Goal: Contribute content: Contribute content

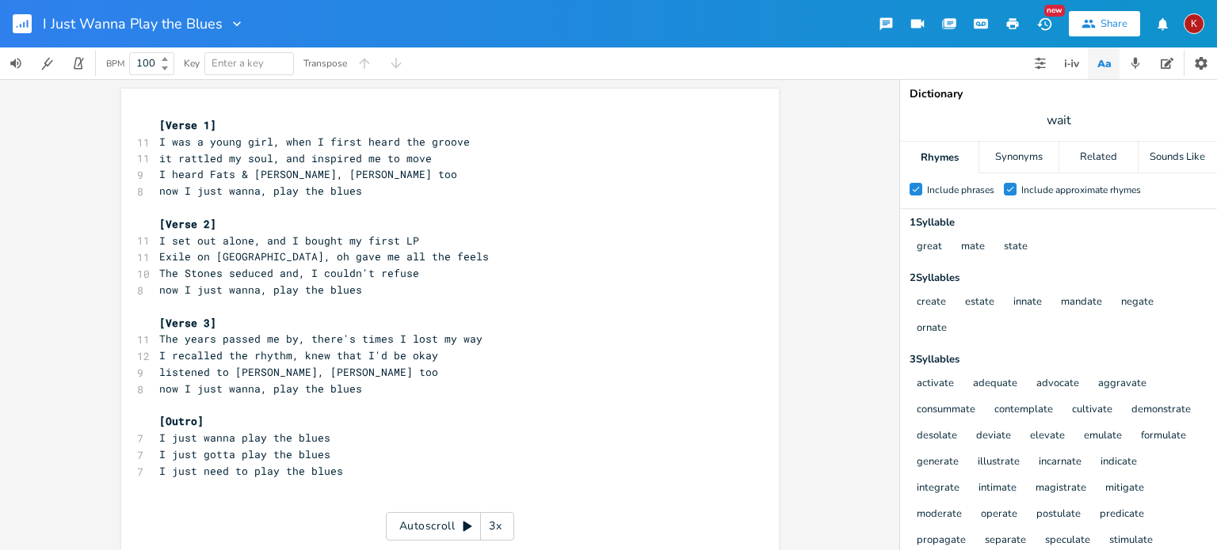
click at [19, 21] on rect "button" at bounding box center [22, 23] width 19 height 19
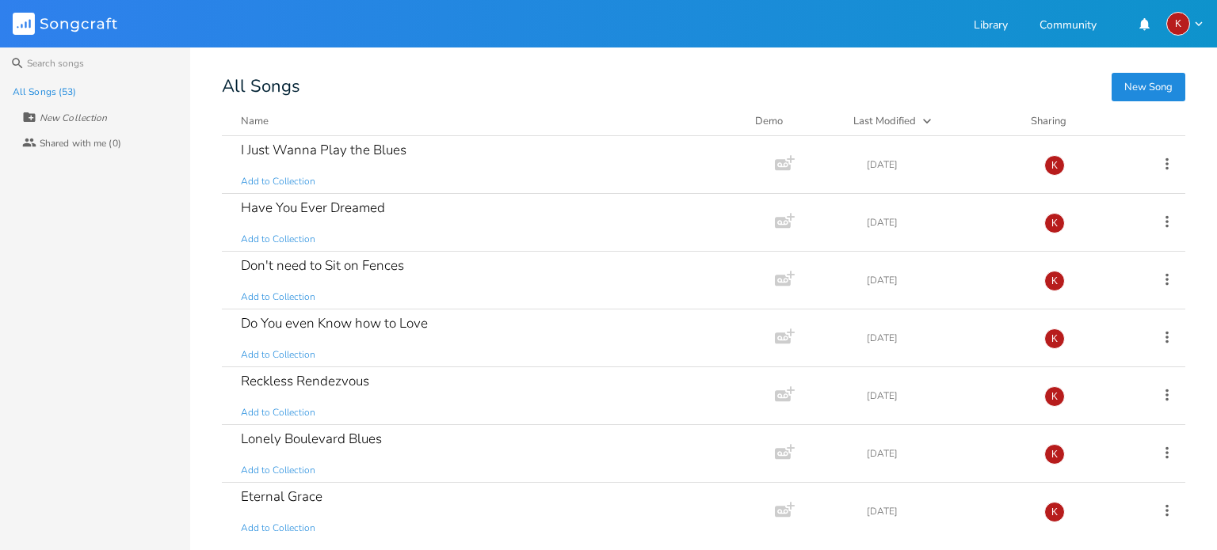
click at [1144, 80] on button "New Song" at bounding box center [1148, 87] width 74 height 29
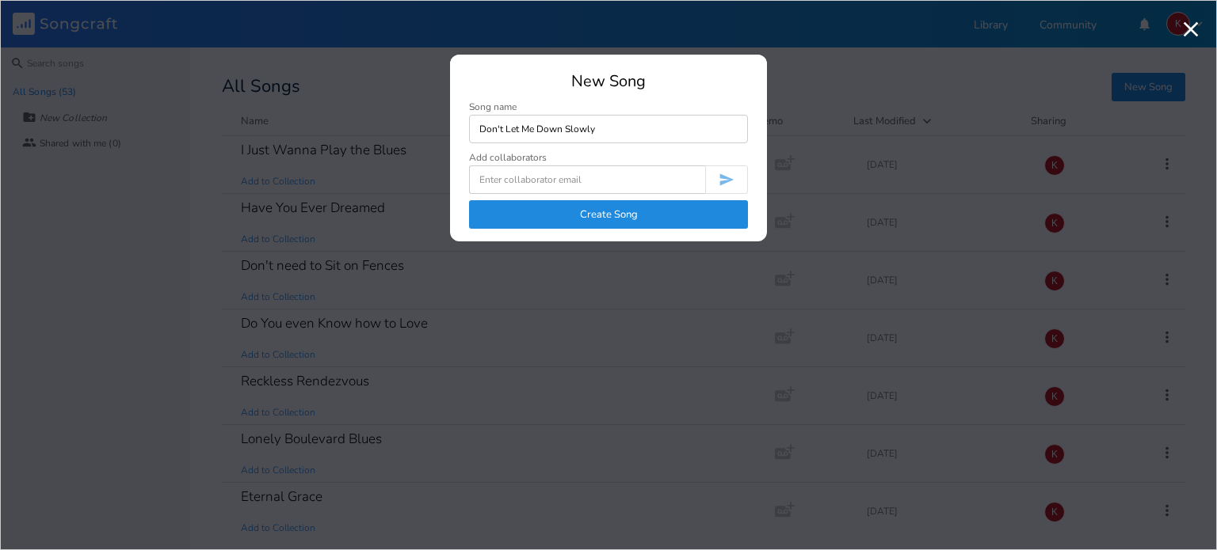
type input "Don't Let Me Down Slowly"
click at [577, 207] on button "Create Song" at bounding box center [608, 214] width 279 height 29
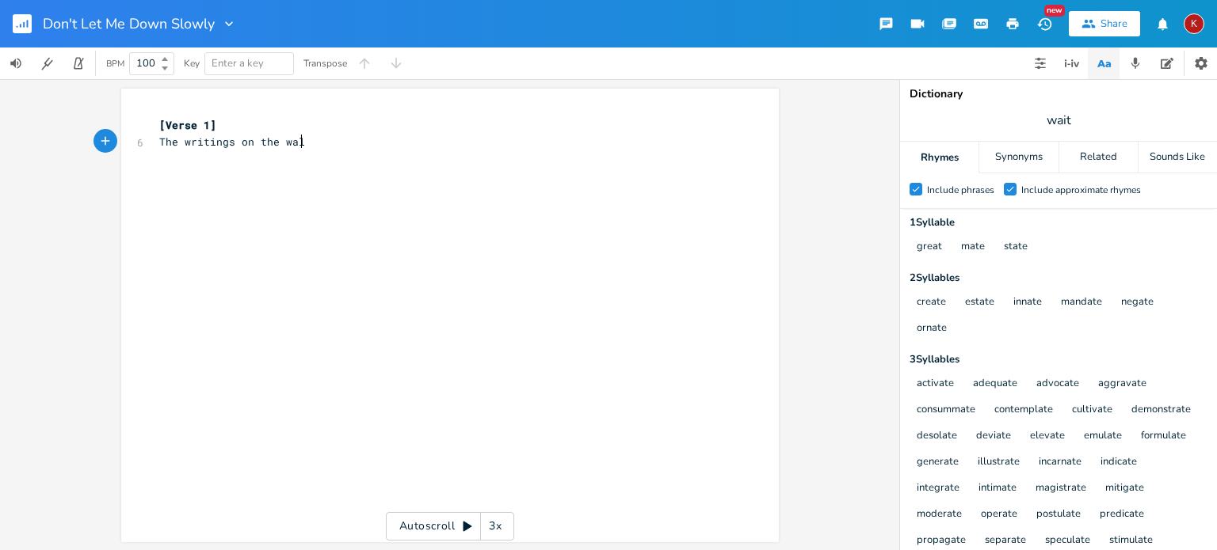
type textarea "The writings on the wall"
type textarea "though I didn't want to see"
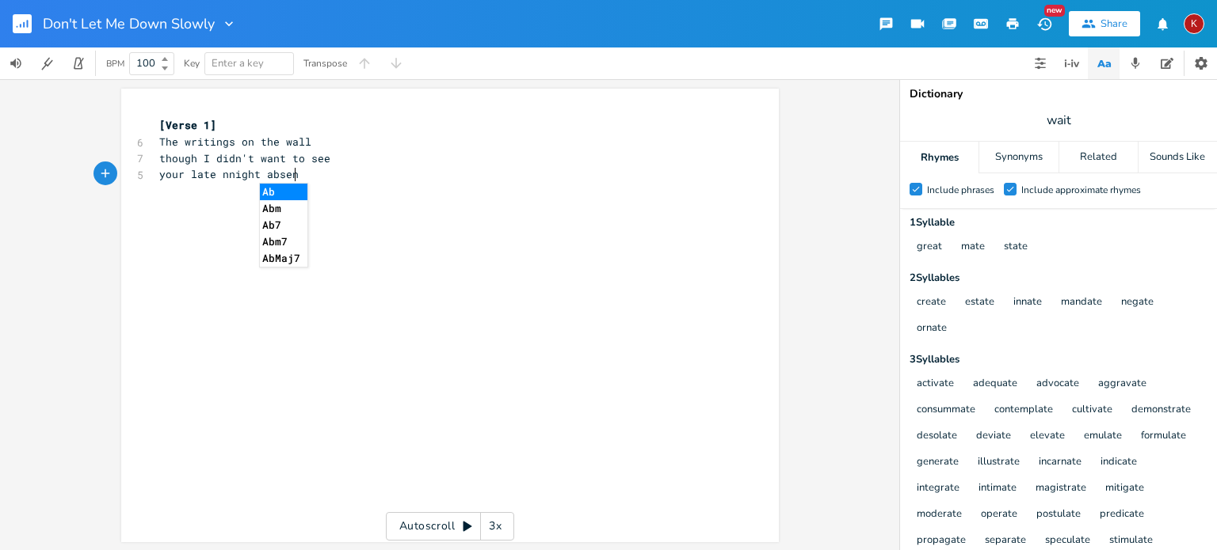
type textarea "your late nnight absence"
click at [223, 181] on span "your late nnight absence" at bounding box center [235, 174] width 152 height 14
click at [173, 193] on pre "​" at bounding box center [442, 191] width 572 height 17
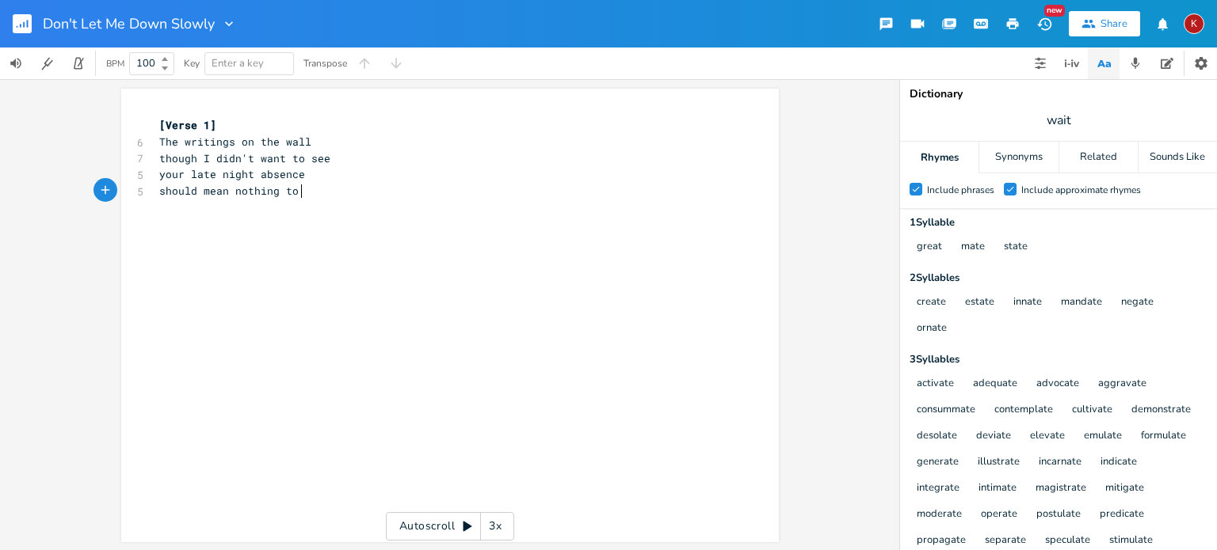
type textarea "should mean nothing to me"
type textarea "We argue"
type textarea "Abd words become weapons"
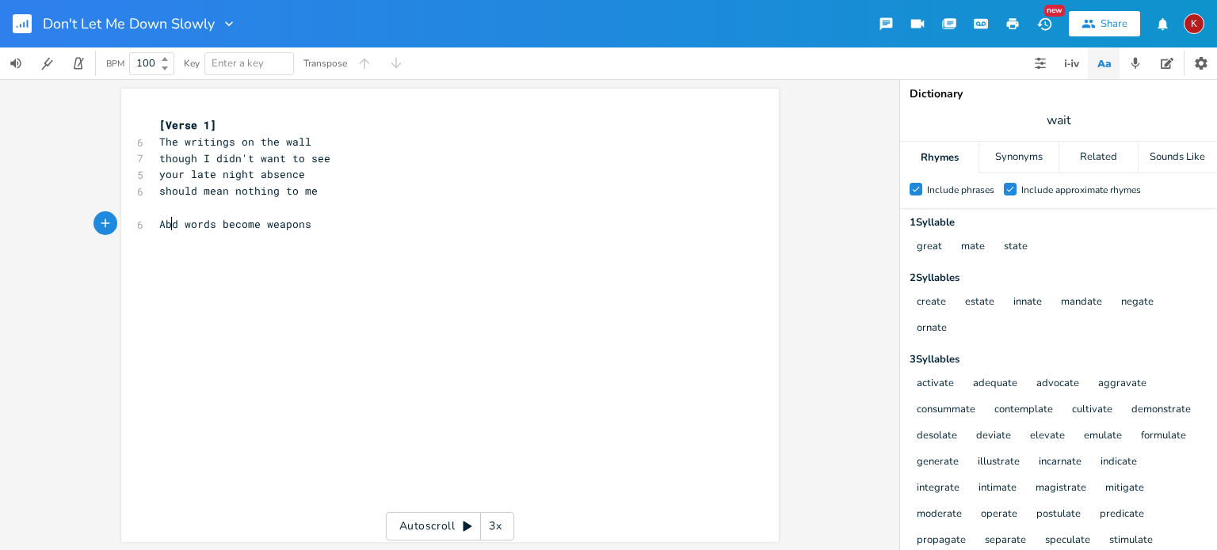
click at [166, 222] on span "Abd words become weapons" at bounding box center [235, 224] width 152 height 14
type textarea "Then words become weapons"
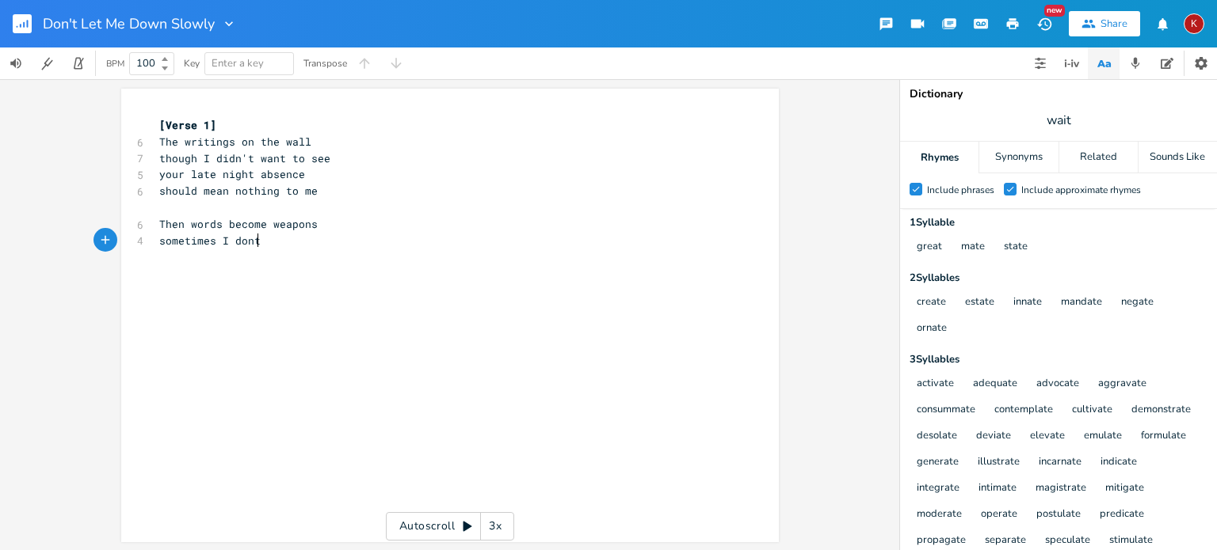
scroll to position [0, 80]
type textarea "sometimes I dont even care"
type textarea "that you;'re"
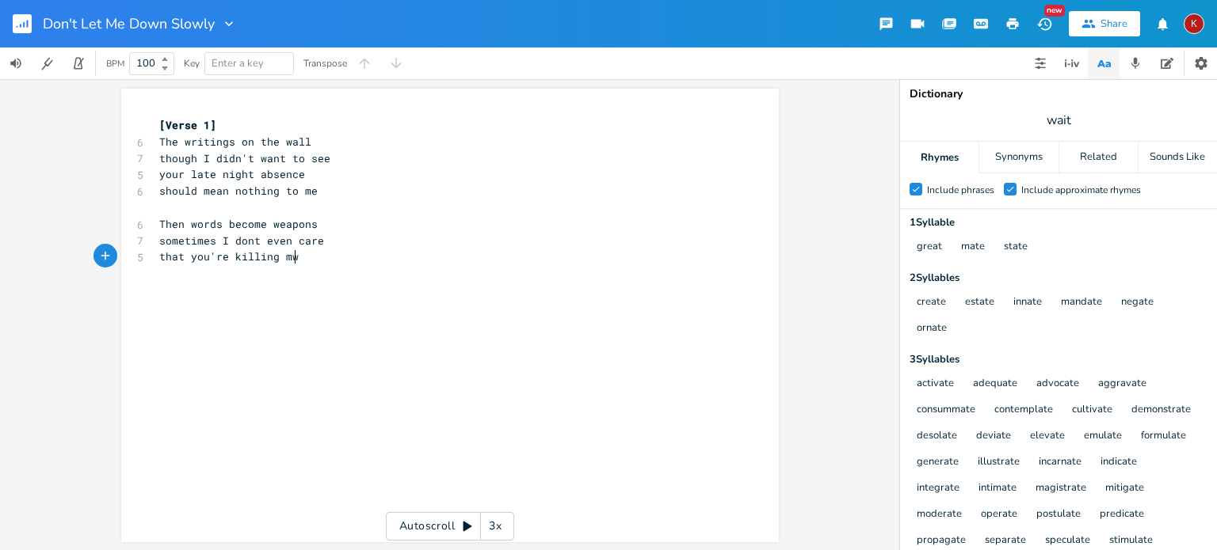
type textarea "'re killing mw"
type textarea "e sotl"
type textarea "ftly"
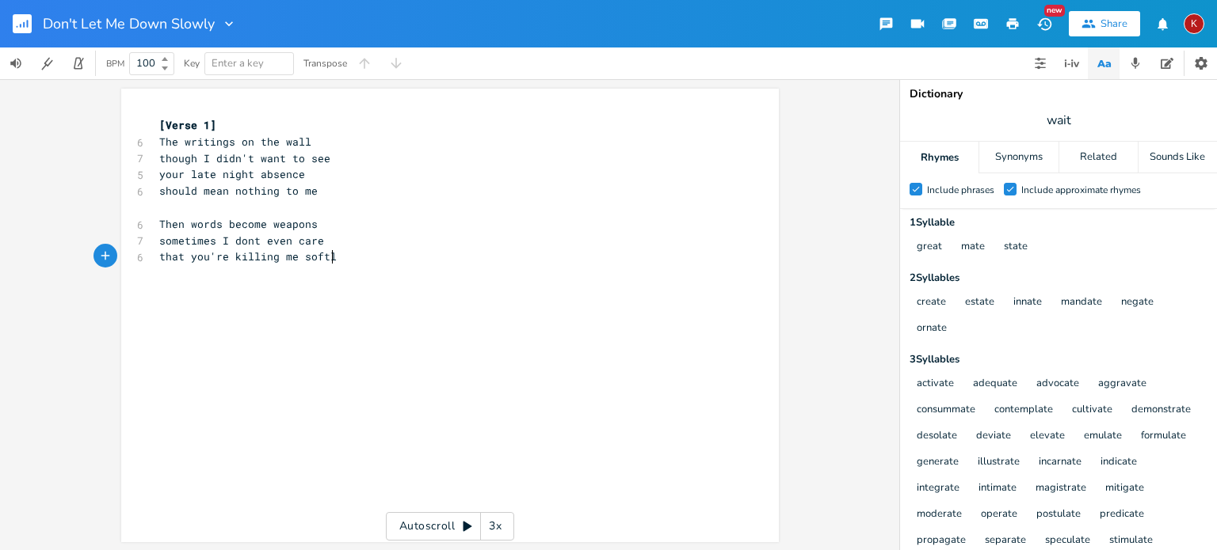
scroll to position [0, 14]
click at [184, 258] on span "that you're killing me softly" at bounding box center [251, 256] width 184 height 14
click at [307, 260] on pre "you're killing me softly" at bounding box center [442, 257] width 572 height 17
click at [1054, 118] on input "wait" at bounding box center [1057, 120] width 25 height 17
type input "care"
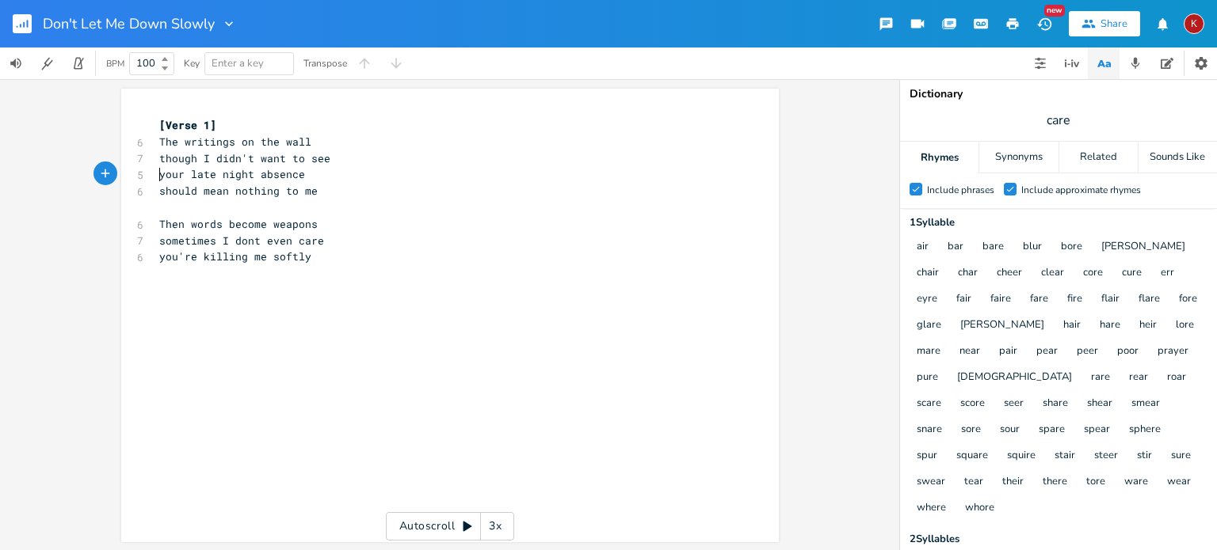
scroll to position [0, 0]
click at [159, 176] on span "your late night absence" at bounding box center [232, 174] width 146 height 14
type textarea "and"
click at [321, 260] on pre "you're killing me softly" at bounding box center [442, 257] width 572 height 17
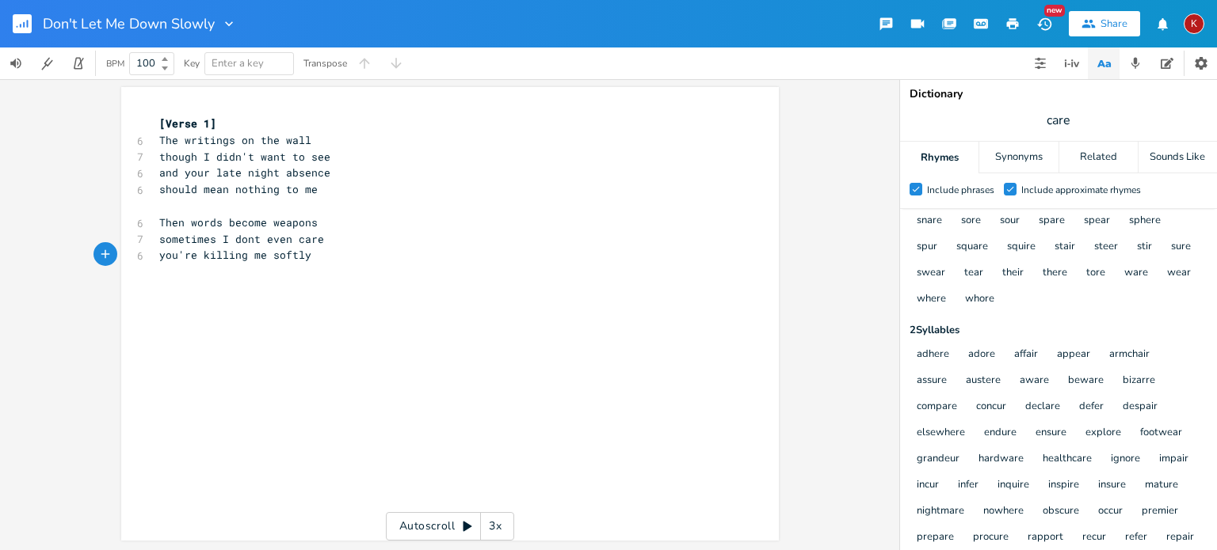
scroll to position [208, 0]
type textarea "and I'm going no"
type textarea "where"
click at [213, 275] on span "and I'm going nowhere" at bounding box center [225, 272] width 133 height 14
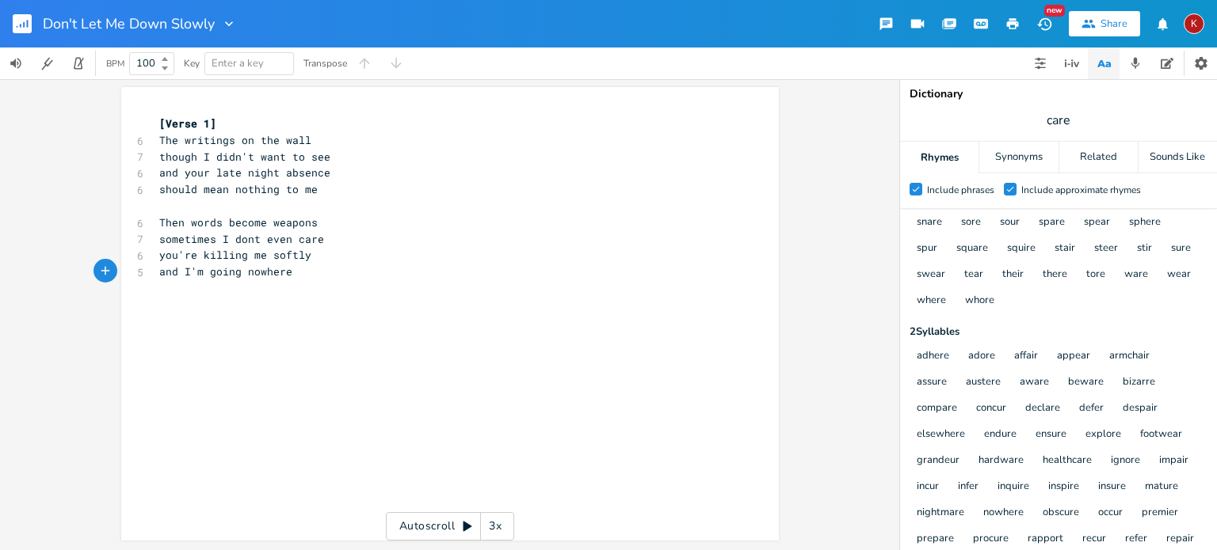
type textarea "-"
click at [159, 256] on span "you're killing me softly" at bounding box center [235, 255] width 152 height 14
type textarea "that"
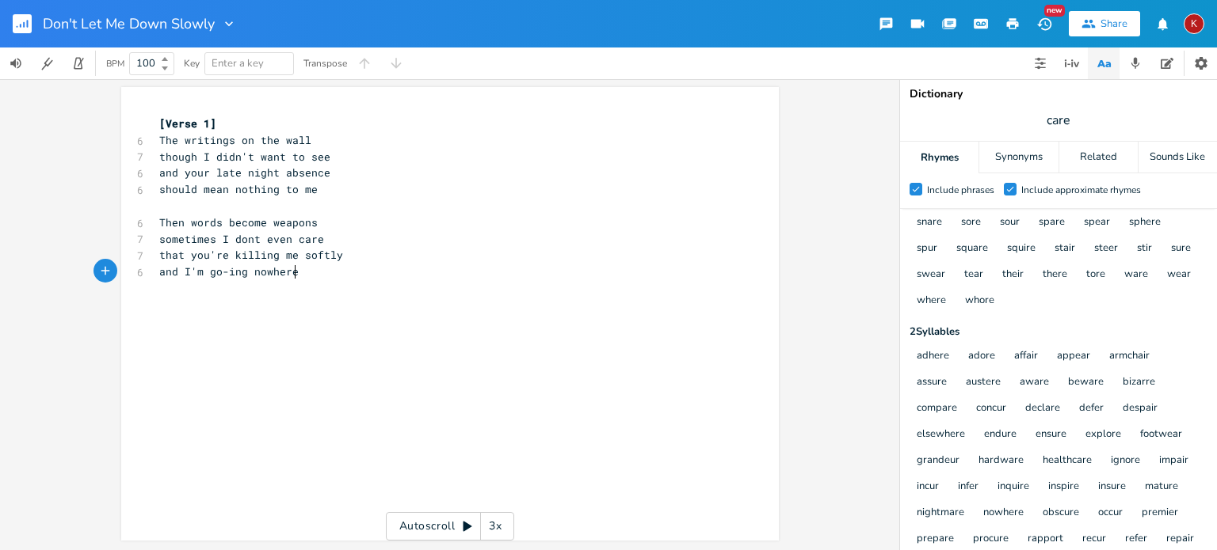
click at [297, 275] on pre "and I'm go-ing nowhere" at bounding box center [442, 272] width 572 height 17
type textarea "[Chorus]"
type textarea "I tried, gave you my best"
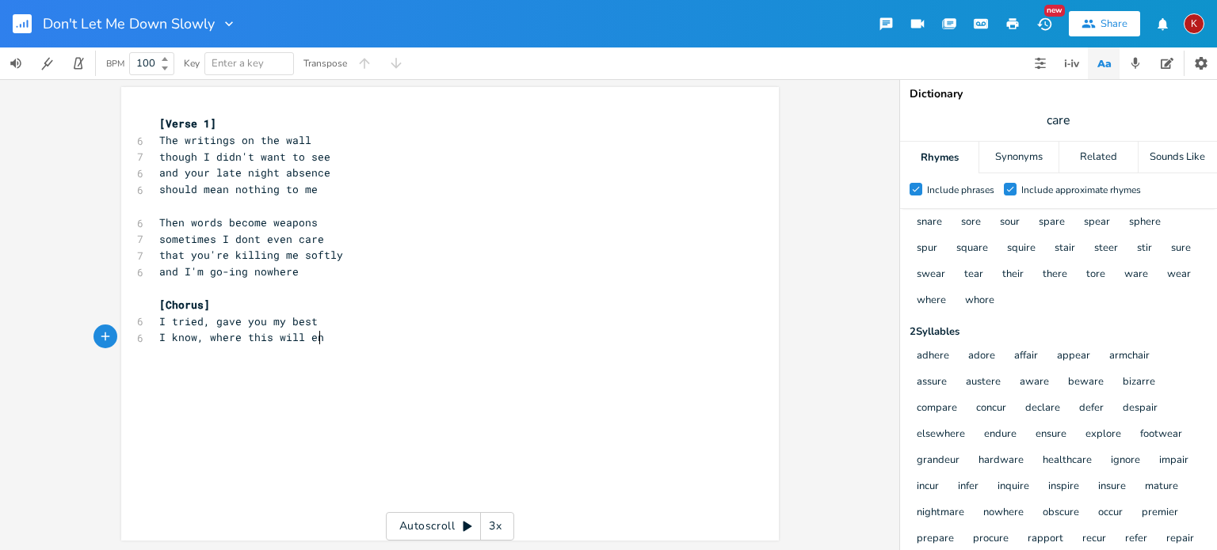
type textarea "I know, where this will end"
type textarea "Don't let me kd"
type textarea "donw"
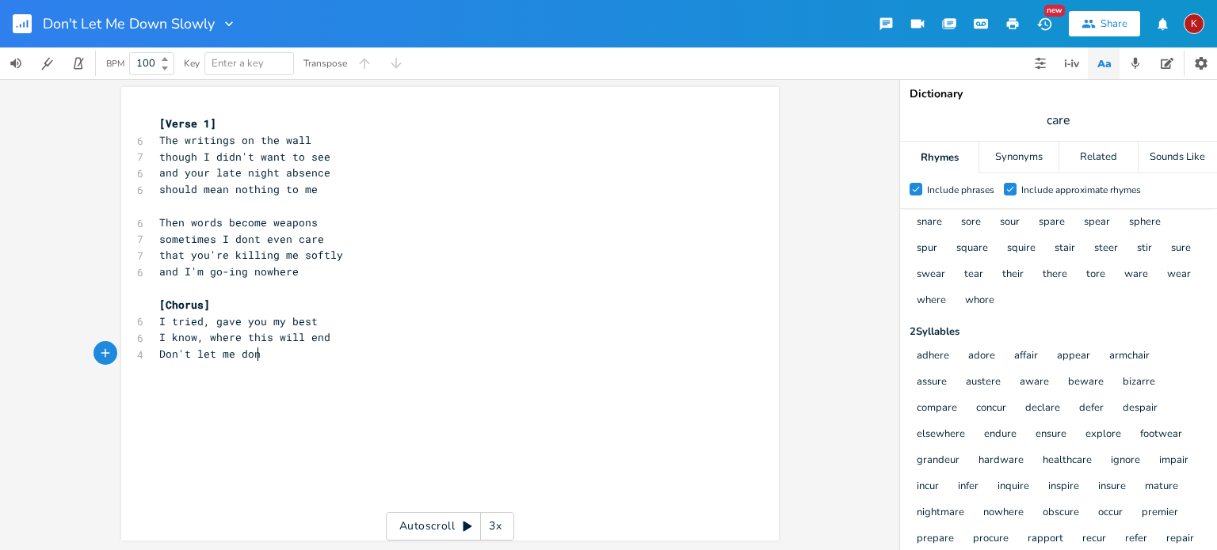
scroll to position [0, 25]
type textarea "wn slowly"
type textarea "I'm already dead"
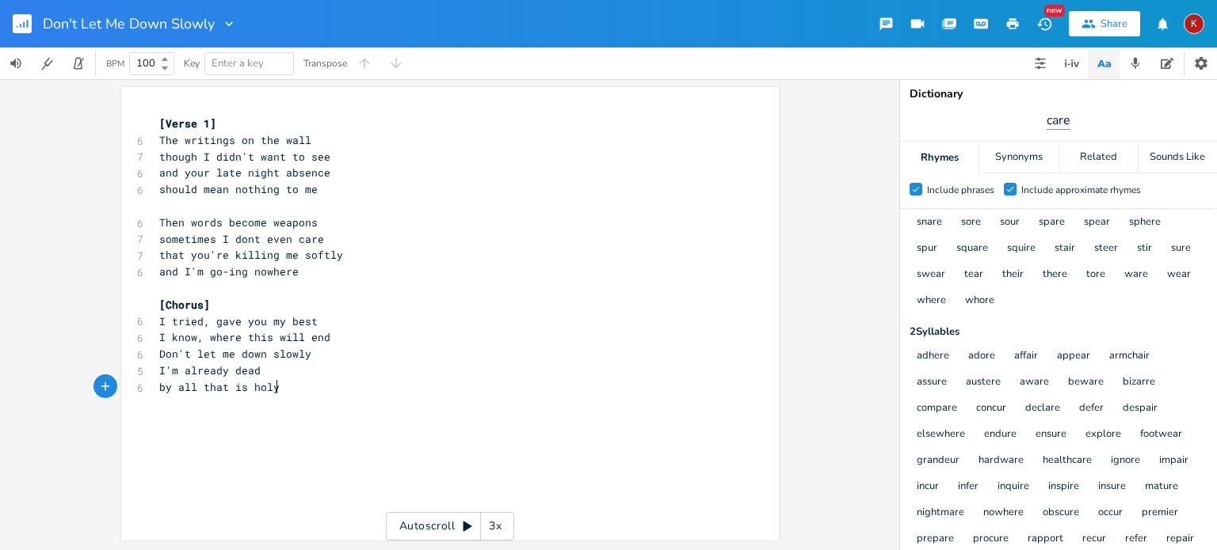
type textarea "by all that is holy"
click at [1056, 121] on input "care" at bounding box center [1058, 120] width 24 height 17
type input "dead"
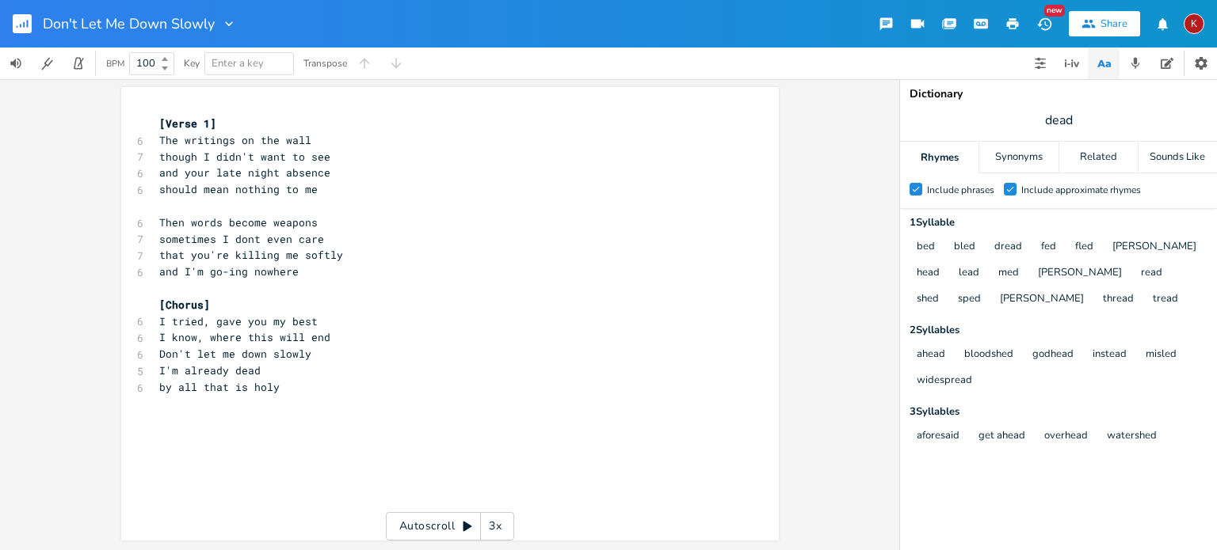
scroll to position [0, 0]
click at [283, 389] on pre "by all that is holy" at bounding box center [442, 387] width 572 height 17
type textarea "give me life instead"
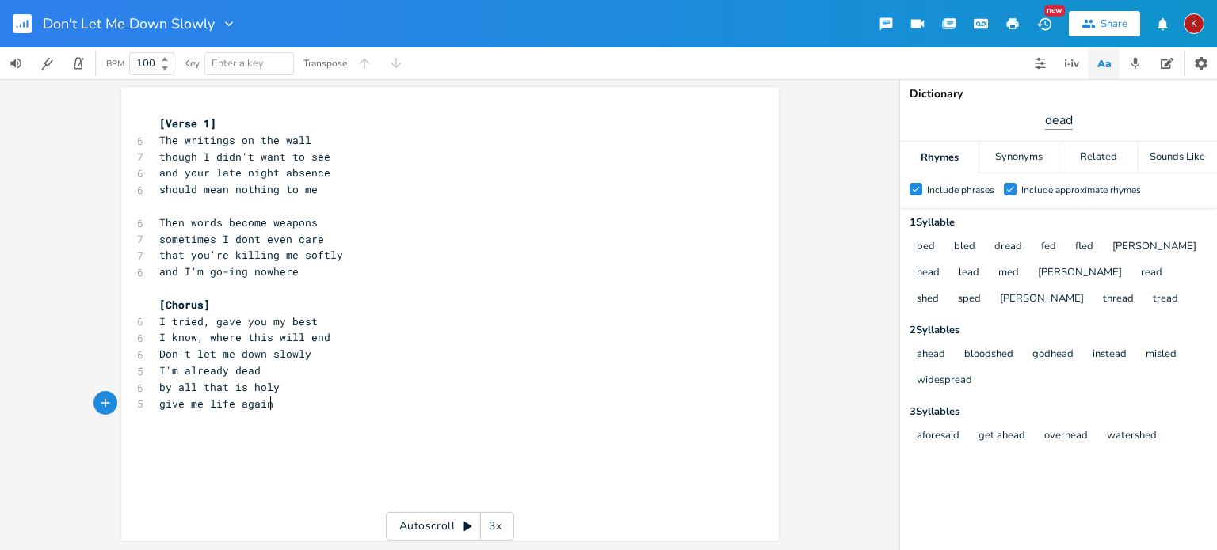
type textarea "again"
click at [1059, 116] on input "dead" at bounding box center [1058, 120] width 29 height 17
type input "den"
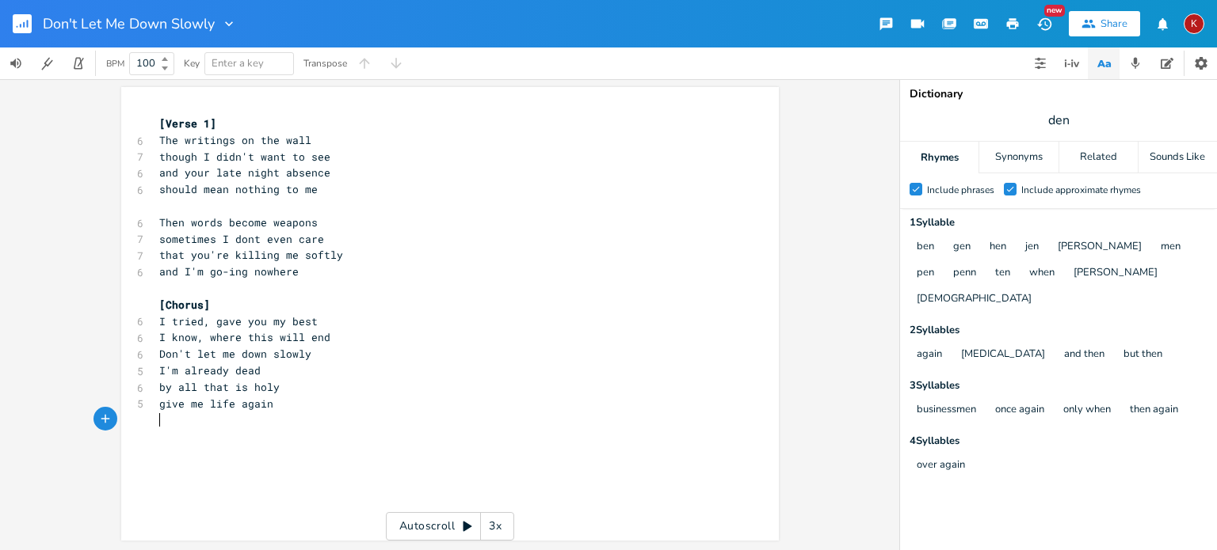
click at [156, 440] on div "x [Verse 1] 6 The writings on the wall 7 though I didn't want to see 6 and your…" at bounding box center [461, 328] width 611 height 433
click at [246, 238] on span "sometimes I dont even care" at bounding box center [241, 239] width 165 height 14
type textarea "'"
click at [158, 448] on div "x [Verse 1] 6 The writings on the wall 7 though I didn't want to see 6 and your…" at bounding box center [461, 328] width 611 height 433
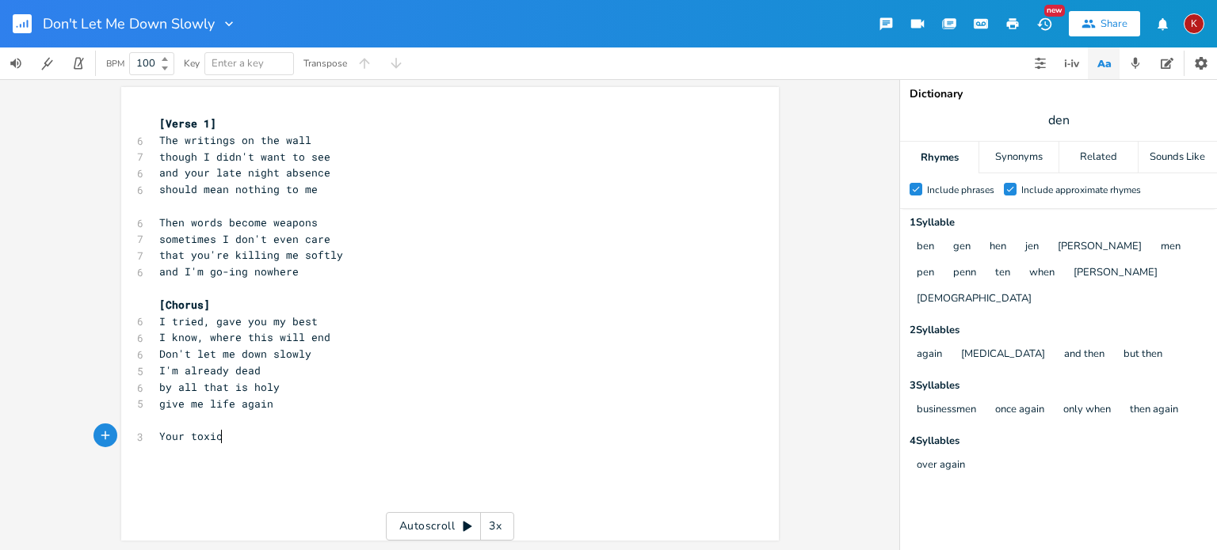
scroll to position [0, 48]
type textarea "Your toxic lipstick smile"
click at [240, 438] on span "Your toxic lipstick smile" at bounding box center [238, 436] width 158 height 14
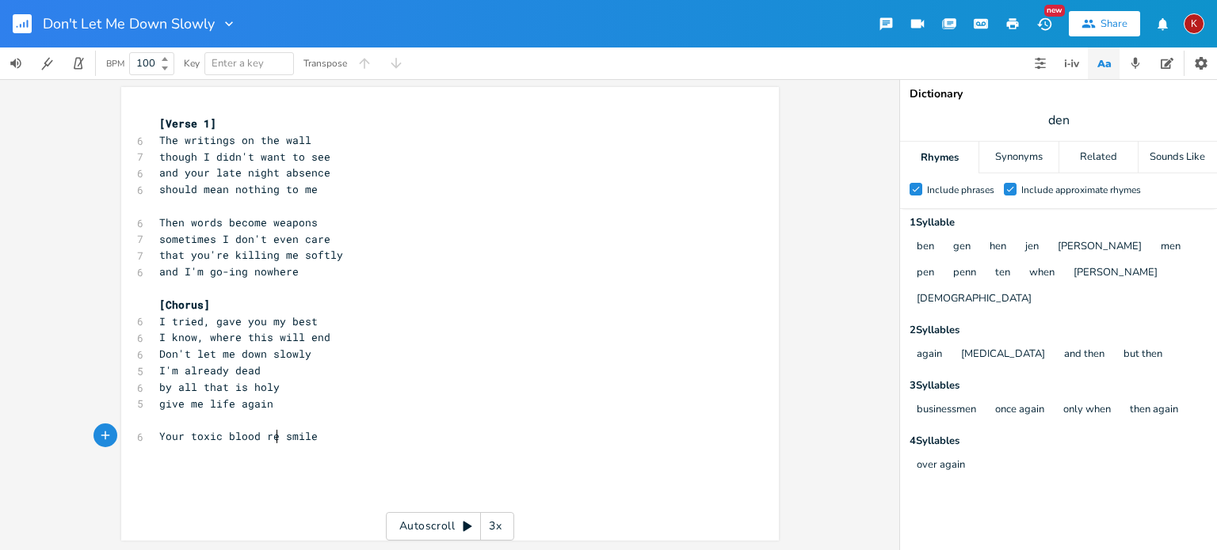
type textarea "blood red"
click at [326, 436] on pre "Your toxic blood red smile" at bounding box center [442, 436] width 572 height 17
click at [228, 440] on span "Your toxic blood red smile" at bounding box center [241, 436] width 165 height 14
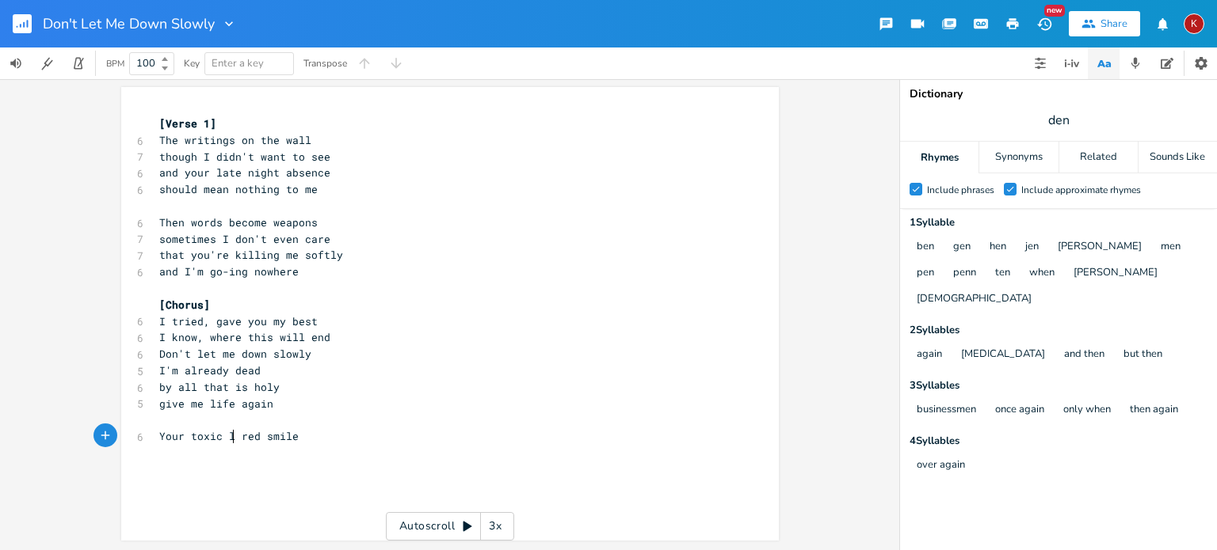
scroll to position [0, 4]
type textarea "lipstick"
click at [203, 438] on span "Your toxic lipstick smile" at bounding box center [238, 436] width 158 height 14
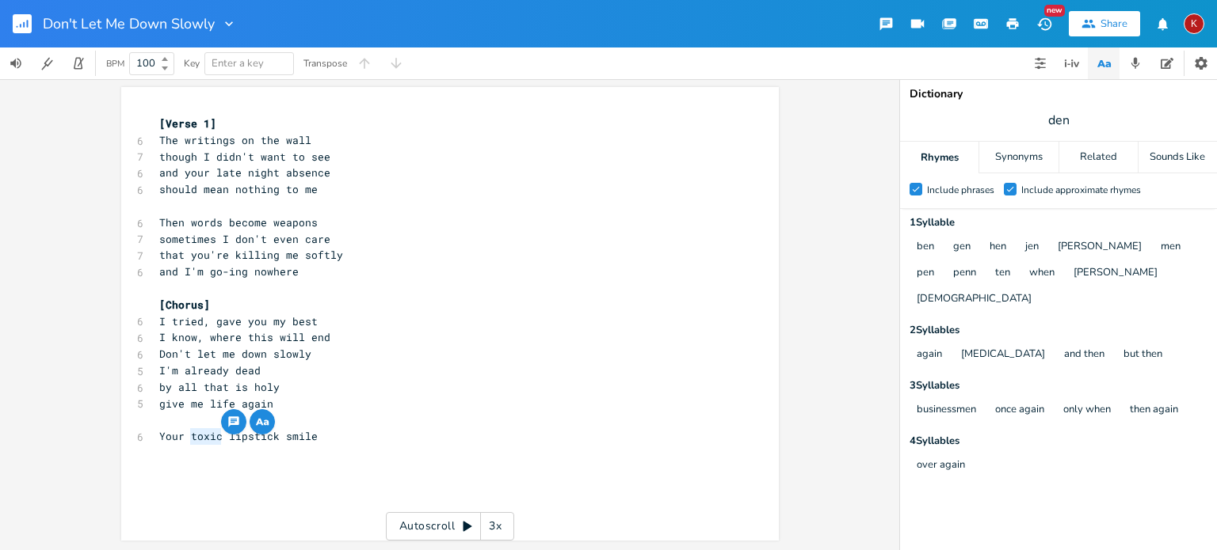
type textarea "toxic"
click at [203, 438] on span "Your toxic lipstick smile" at bounding box center [238, 436] width 158 height 14
click at [215, 436] on span "Your toxic lipstick smile" at bounding box center [238, 436] width 158 height 14
type textarea ","
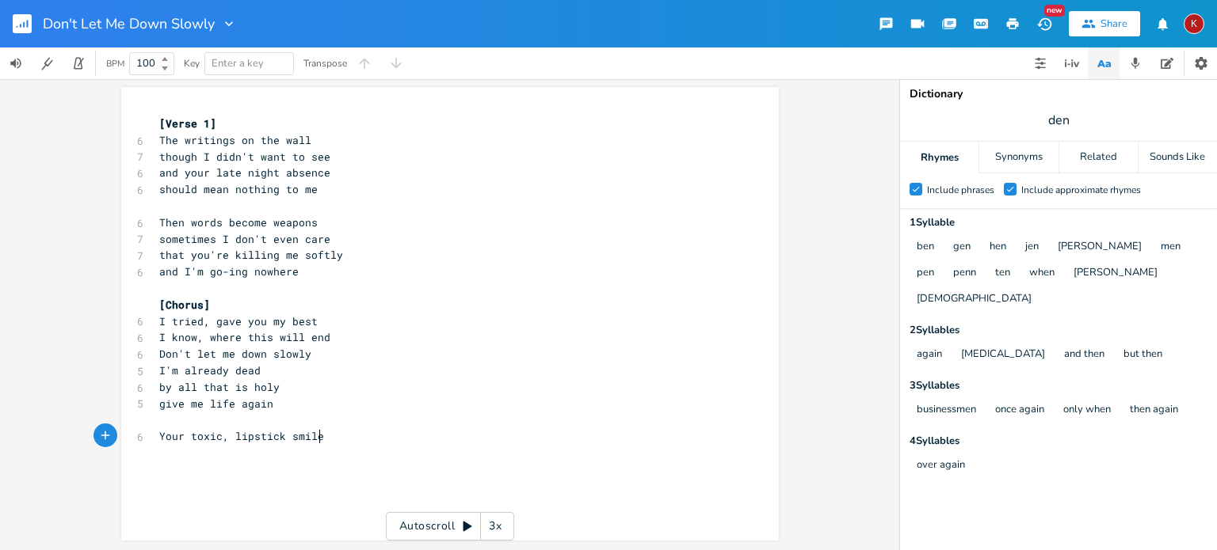
click at [331, 440] on pre "Your toxic, lipstick smile" at bounding box center [442, 436] width 572 height 17
type textarea "hides the poison"
click at [209, 438] on span "Your toxic, lipstick smile" at bounding box center [241, 436] width 165 height 14
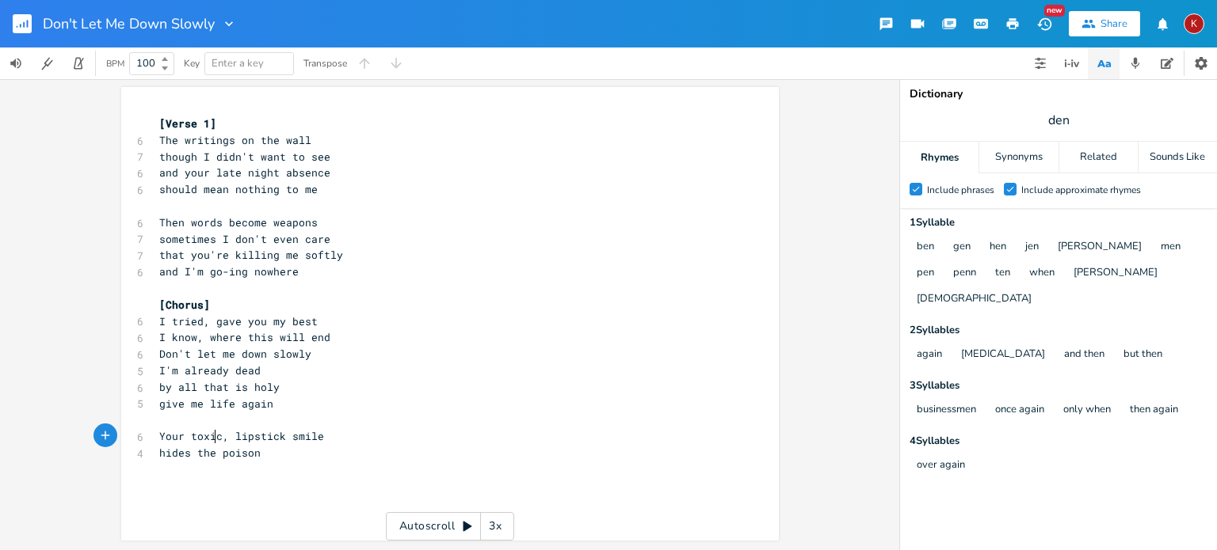
click at [209, 438] on span "Your toxic, lipstick smile" at bounding box center [241, 436] width 165 height 14
type textarea "blood red"
click at [268, 451] on pre "hides the poison" at bounding box center [442, 453] width 572 height 17
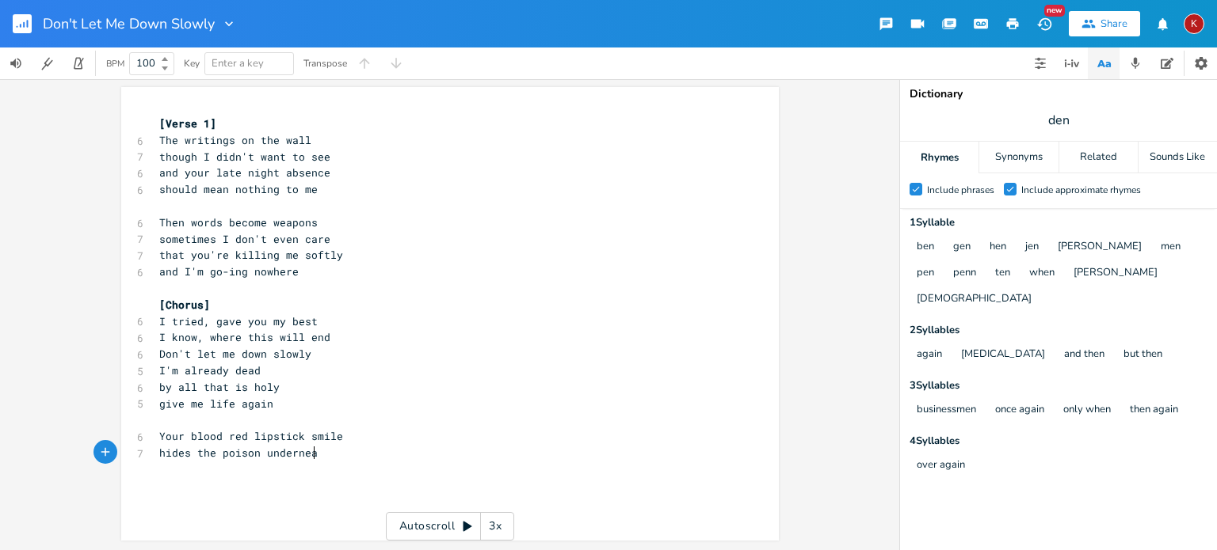
type textarea "underneath"
type textarea "and"
click at [276, 453] on span "hides the poison underneath" at bounding box center [244, 453] width 171 height 14
type textarea "underneath"
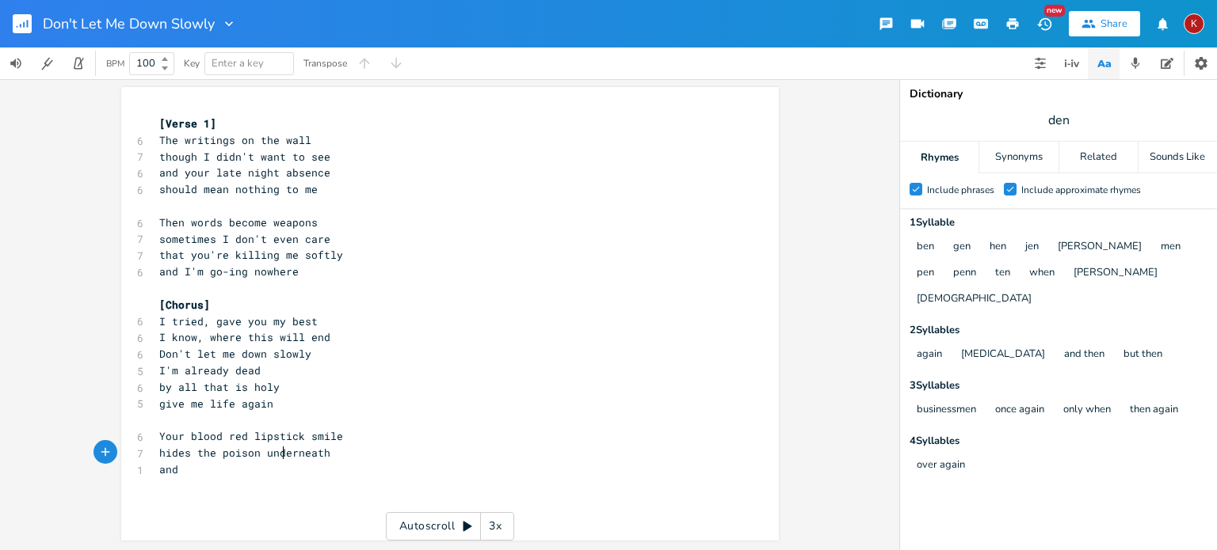
click at [276, 453] on span "hides the poison underneath" at bounding box center [244, 453] width 171 height 14
click at [184, 470] on pre "and" at bounding box center [442, 470] width 572 height 17
type textarea "lies come easily"
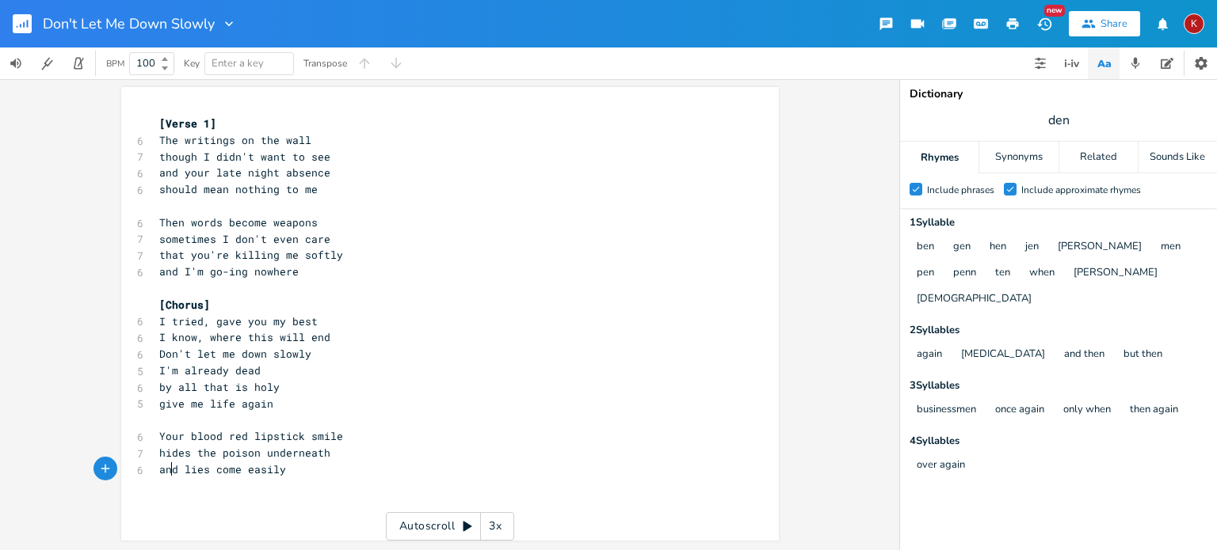
click at [164, 470] on span "and lies come easily" at bounding box center [222, 470] width 127 height 14
type textarea "and"
click at [164, 470] on span "and lies come easily" at bounding box center [222, 470] width 127 height 14
click at [184, 467] on span "lies come easily" at bounding box center [209, 470] width 101 height 14
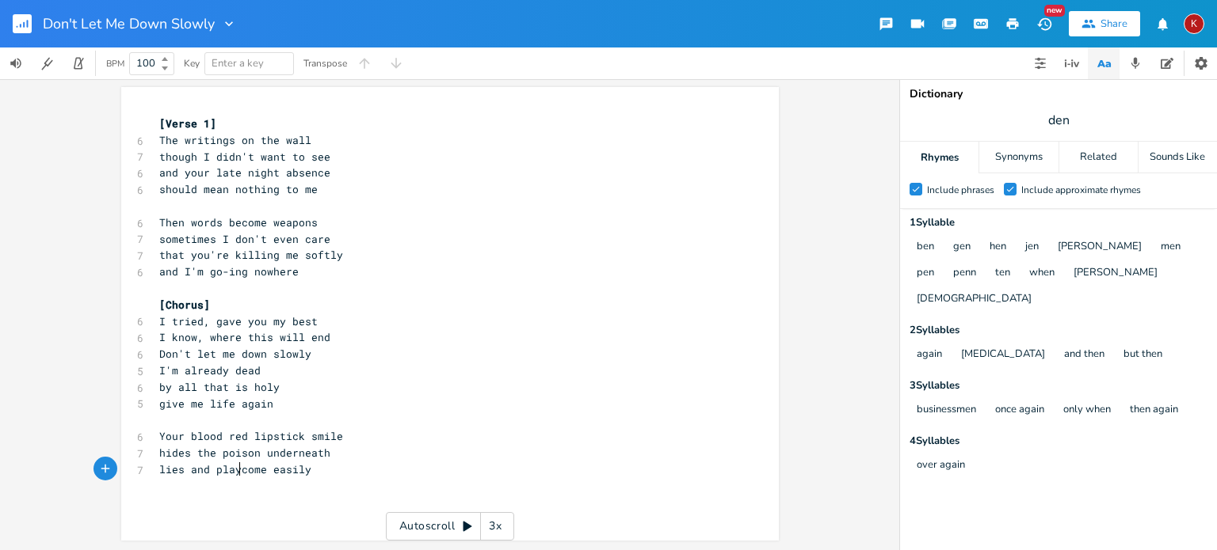
type textarea "and plays"
click at [324, 470] on pre "lies and plays come easily" at bounding box center [442, 470] width 572 height 17
click at [307, 471] on span "lies and plays come easily" at bounding box center [241, 470] width 165 height 14
click at [222, 474] on span "lies and plays come easily" at bounding box center [241, 470] width 165 height 14
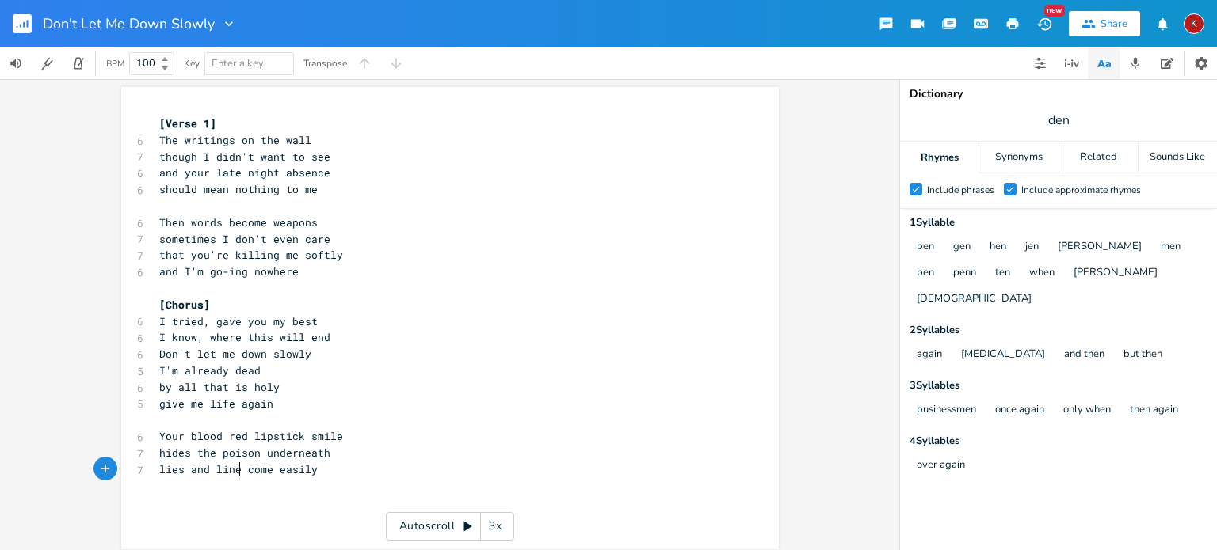
type textarea "lines"
click at [307, 470] on span "lies and lines come easily" at bounding box center [241, 470] width 165 height 14
click at [326, 454] on pre "hides the poison underneath" at bounding box center [442, 453] width 572 height 17
type textarea "hard to s"
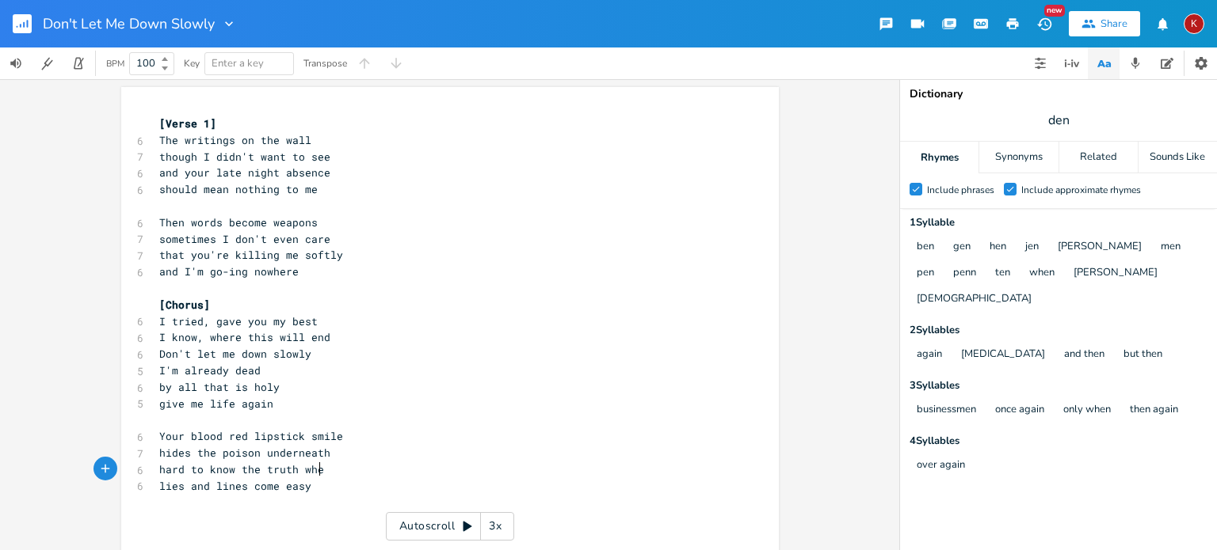
scroll to position [0, 98]
type textarea "know the truth when your"
click at [249, 470] on span "hard to know the truth when your" at bounding box center [260, 470] width 203 height 14
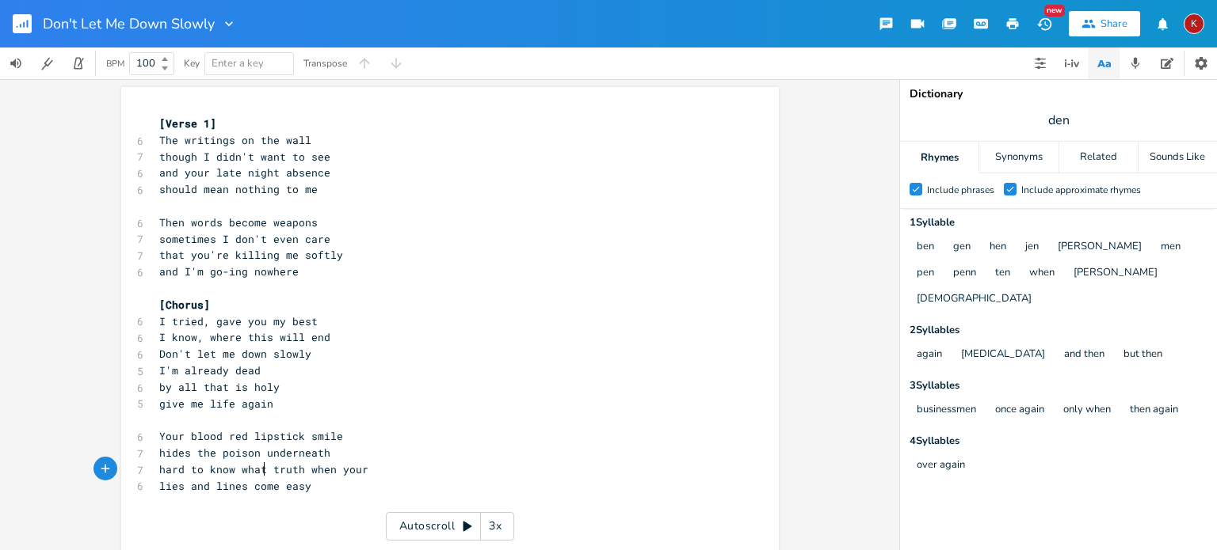
type textarea "what"
type textarea "s true anymnore"
click at [345, 471] on span "hard to know whats true anymore" at bounding box center [257, 470] width 196 height 14
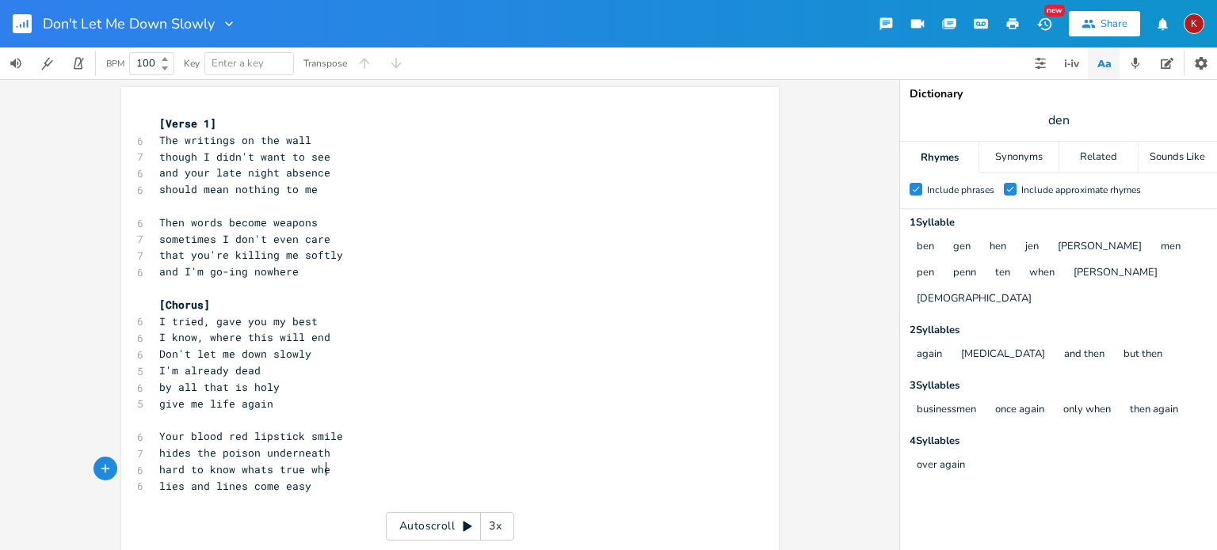
scroll to position [0, 25]
type textarea "when"
click at [316, 486] on pre "lies and lines come easy" at bounding box center [442, 486] width 572 height 17
type textarea "I told you [PERSON_NAME]"
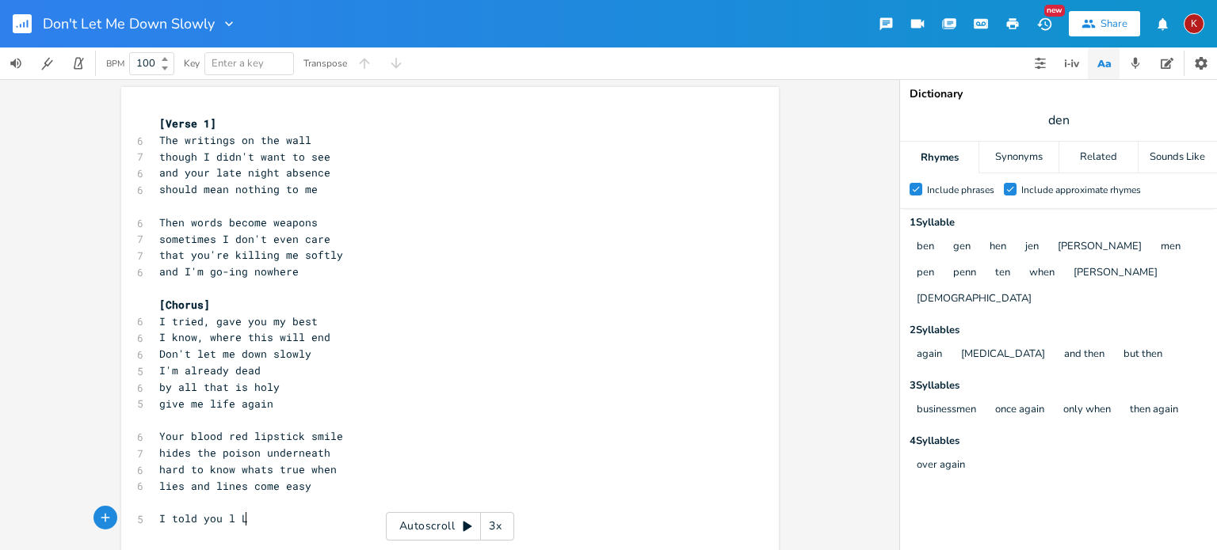
scroll to position [0, 63]
type textarea "I love you"
type textarea "thsast h"
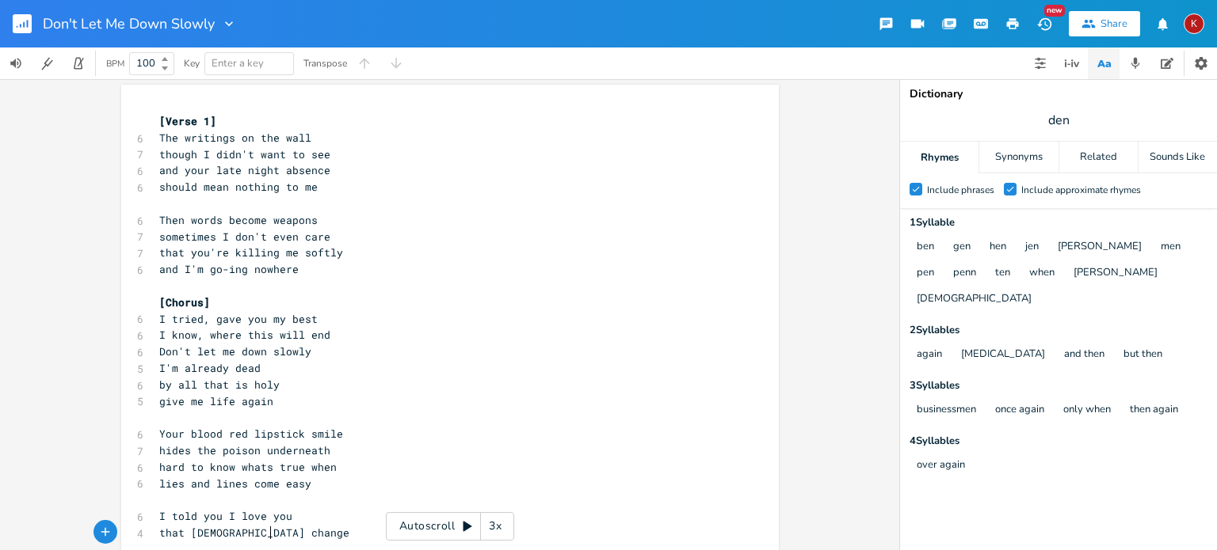
type textarea "at hasnot changed"
click at [215, 539] on span "that hasnot changed" at bounding box center [219, 533] width 120 height 14
type textarea "'"
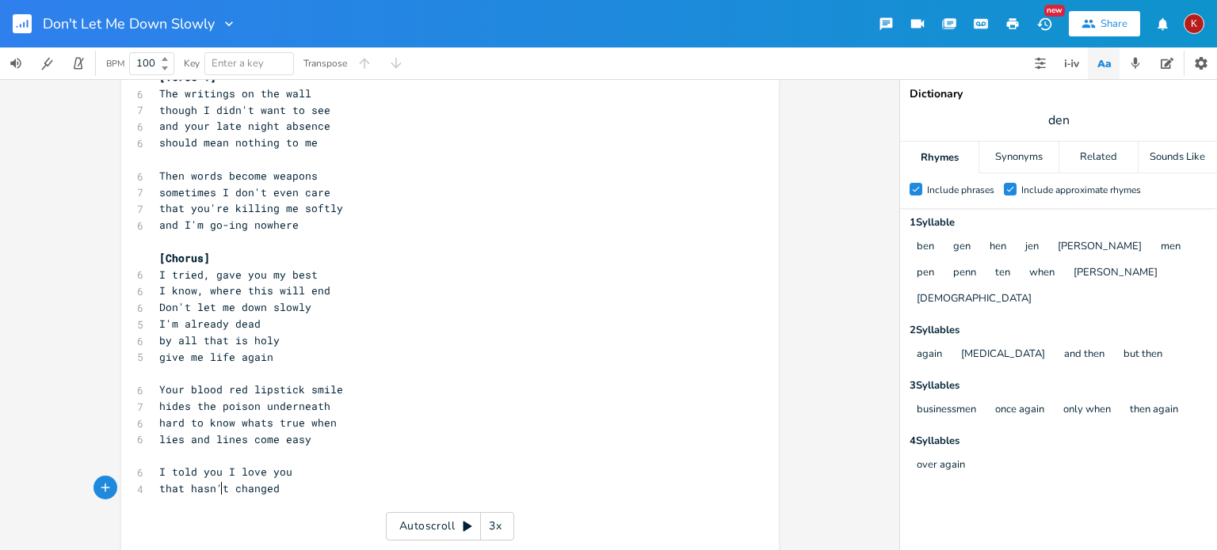
click at [279, 490] on pre "that hasn't changed" at bounding box center [442, 489] width 572 height 17
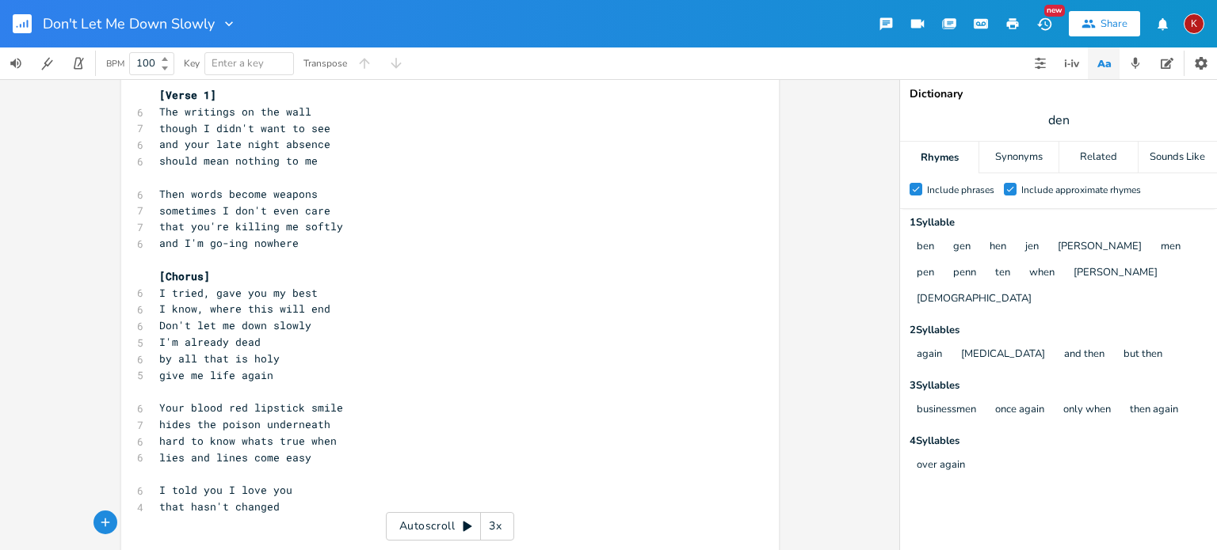
scroll to position [29, 0]
click at [159, 493] on span "I told you I love you" at bounding box center [225, 491] width 133 height 14
type textarea "When I said"
click at [163, 506] on span "that hasn't changed" at bounding box center [219, 508] width 120 height 14
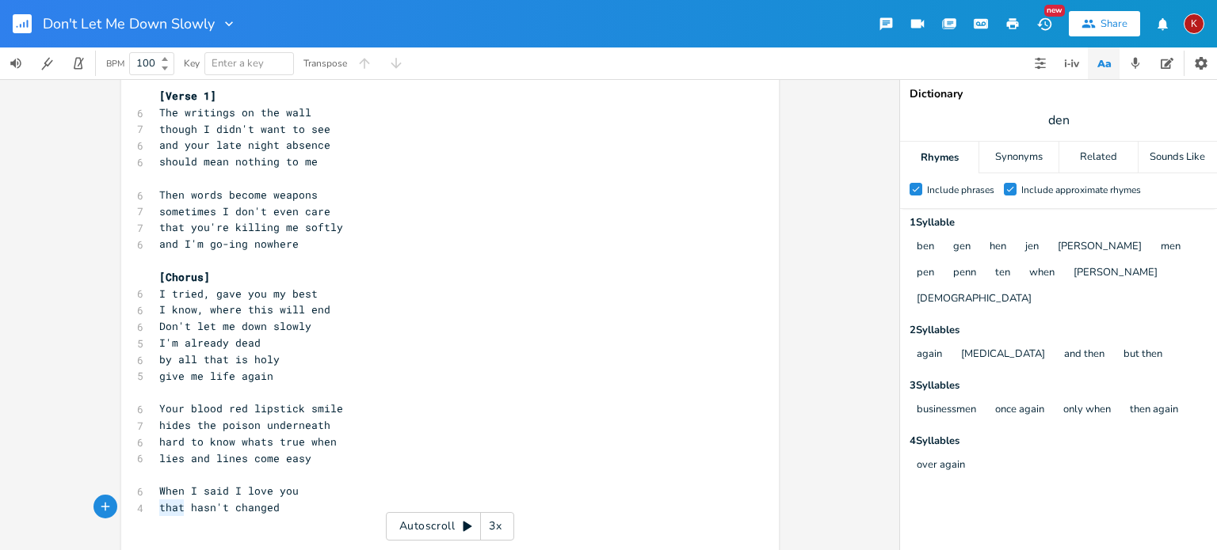
click at [163, 506] on span "that hasn't changed" at bounding box center [219, 508] width 120 height 14
type textarea "I meant every word"
click at [159, 491] on span "When I said I love you" at bounding box center [228, 491] width 139 height 14
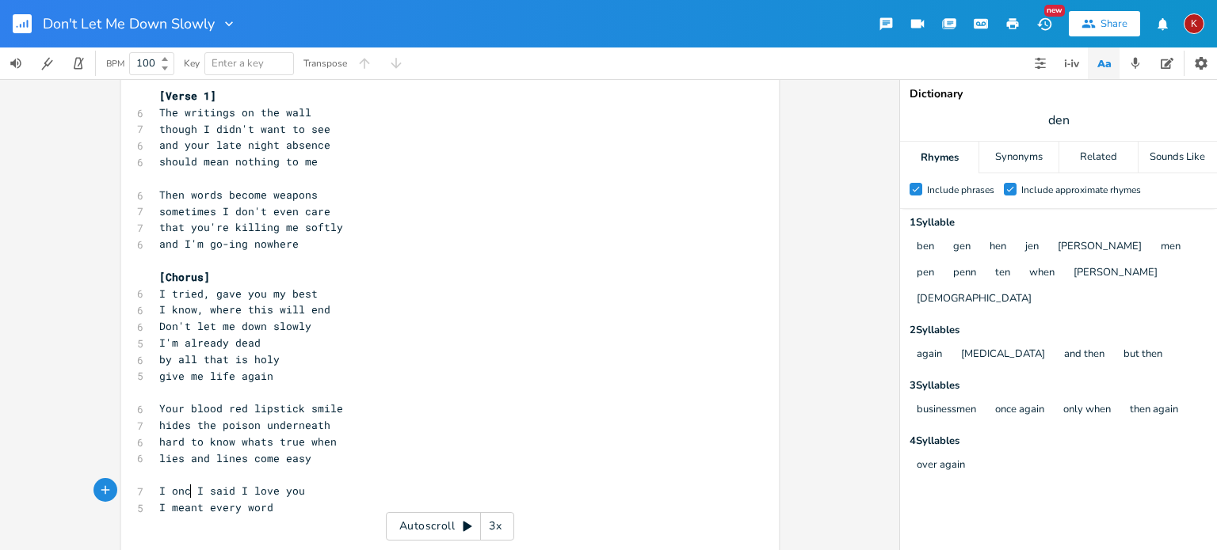
type textarea "I once"
type textarea "When"
click at [272, 509] on pre "I meant every word" at bounding box center [442, 508] width 572 height 17
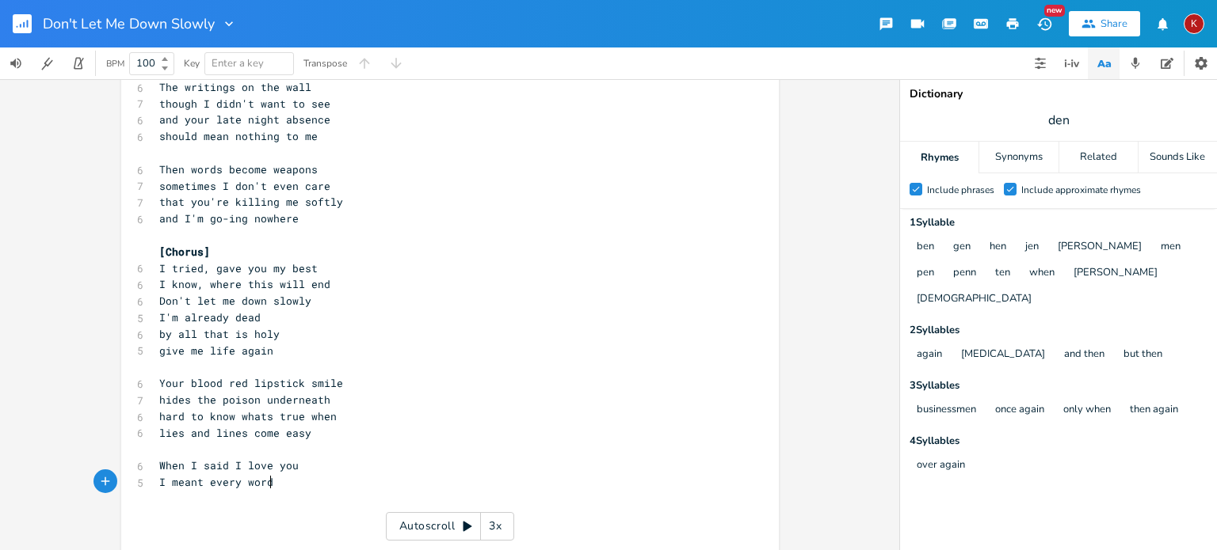
scroll to position [57, 0]
click at [257, 414] on span "hard to know whats true when" at bounding box center [247, 414] width 177 height 14
type textarea "'"
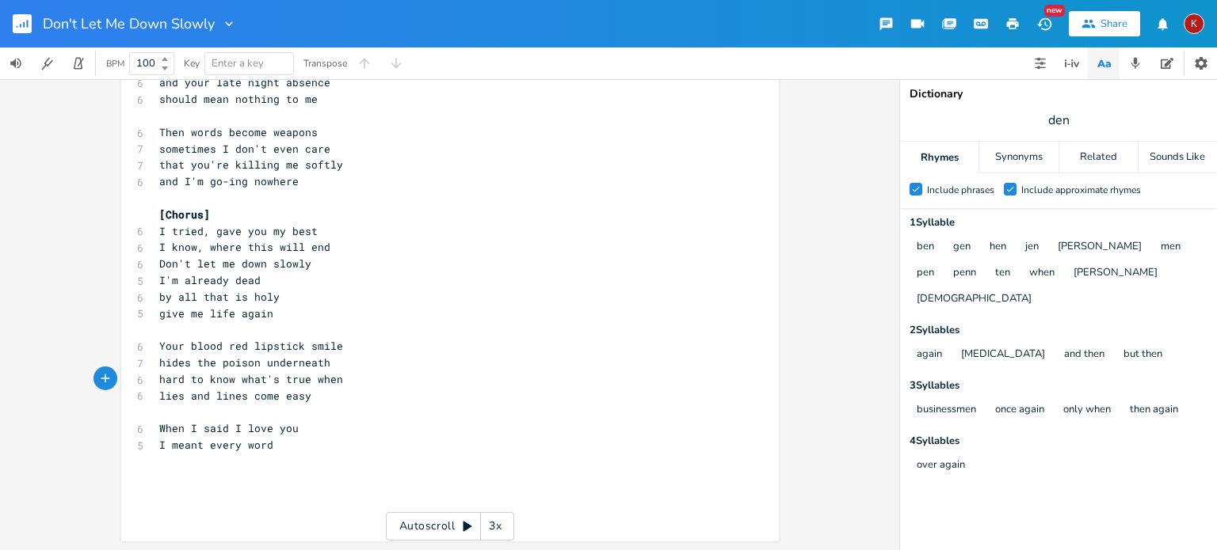
scroll to position [92, 0]
click at [166, 513] on pre "​" at bounding box center [442, 511] width 572 height 17
type textarea "Don't let me donw slowly"
click at [253, 516] on span "Don't let me donw slowly" at bounding box center [235, 511] width 152 height 14
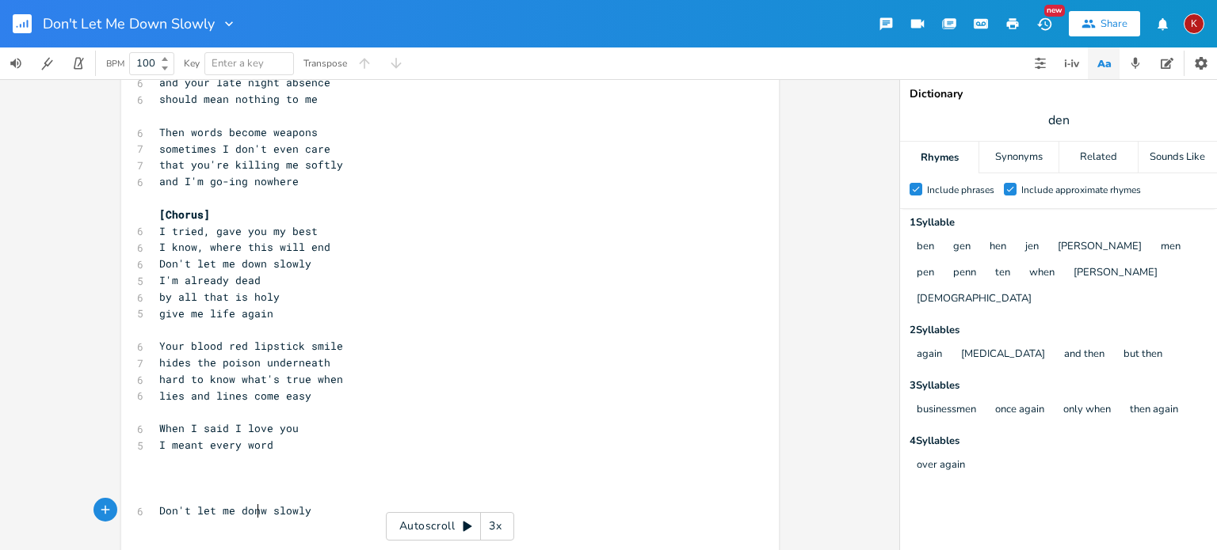
type textarea "e"
click at [314, 510] on pre "Don't let me done slowly" at bounding box center [442, 511] width 572 height 17
type textarea "let me breathe agaibn"
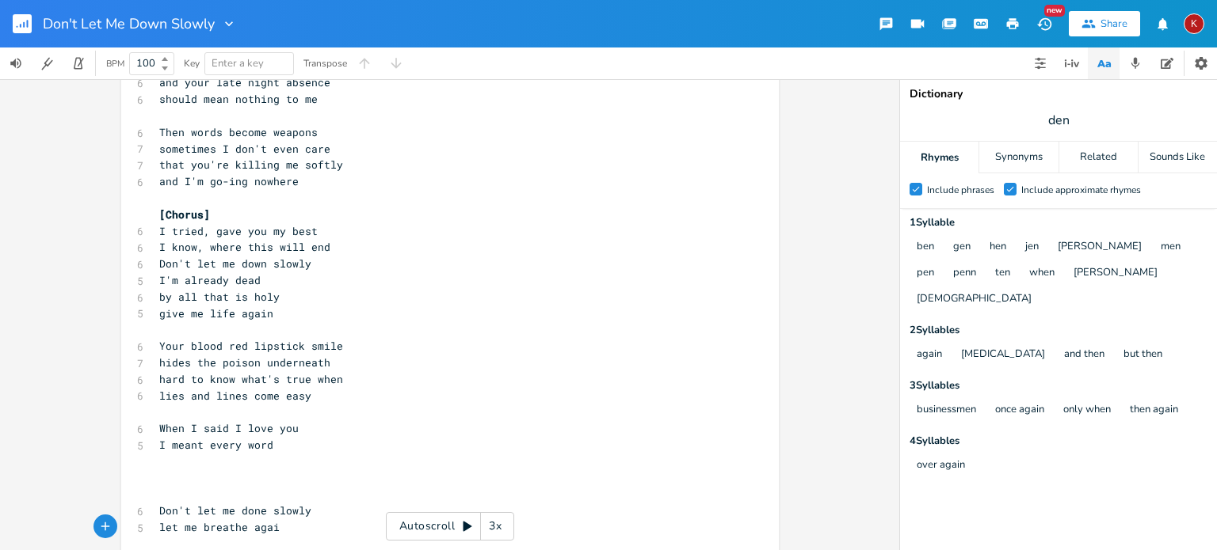
type textarea "n"
click at [156, 493] on pre "​" at bounding box center [442, 494] width 572 height 17
type textarea "[Outro]"
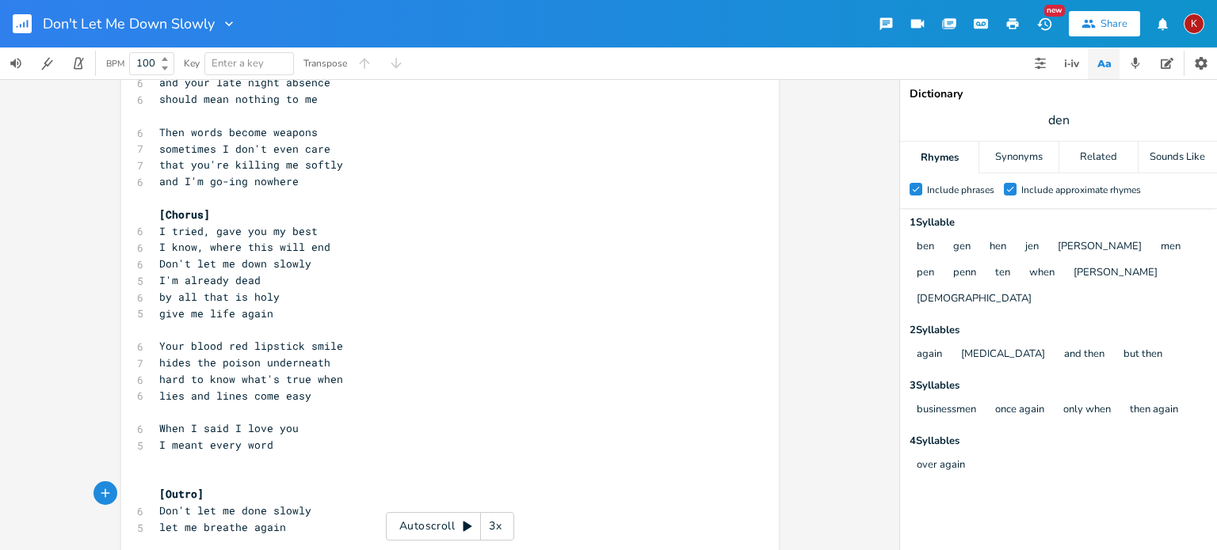
click at [168, 334] on pre "​" at bounding box center [442, 330] width 572 height 17
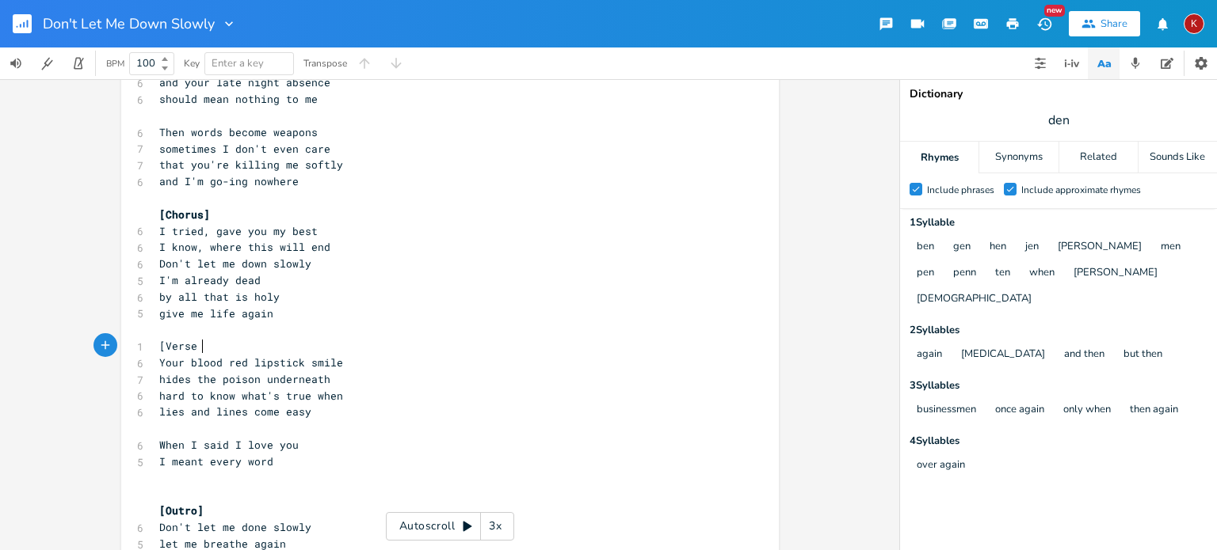
scroll to position [0, 38]
type textarea "[Verse 2]"
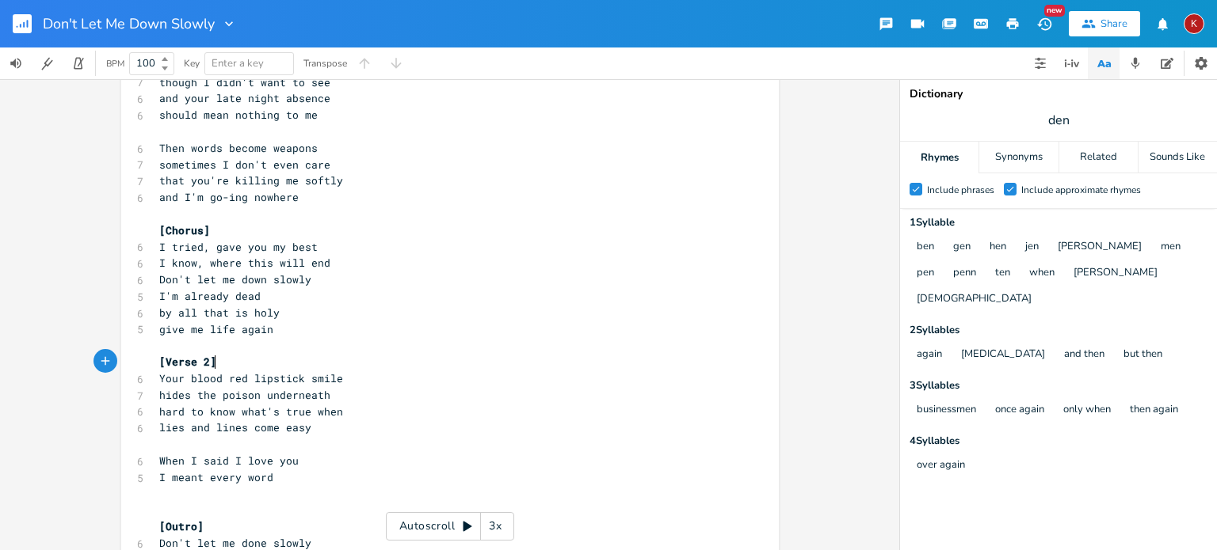
scroll to position [91, 0]
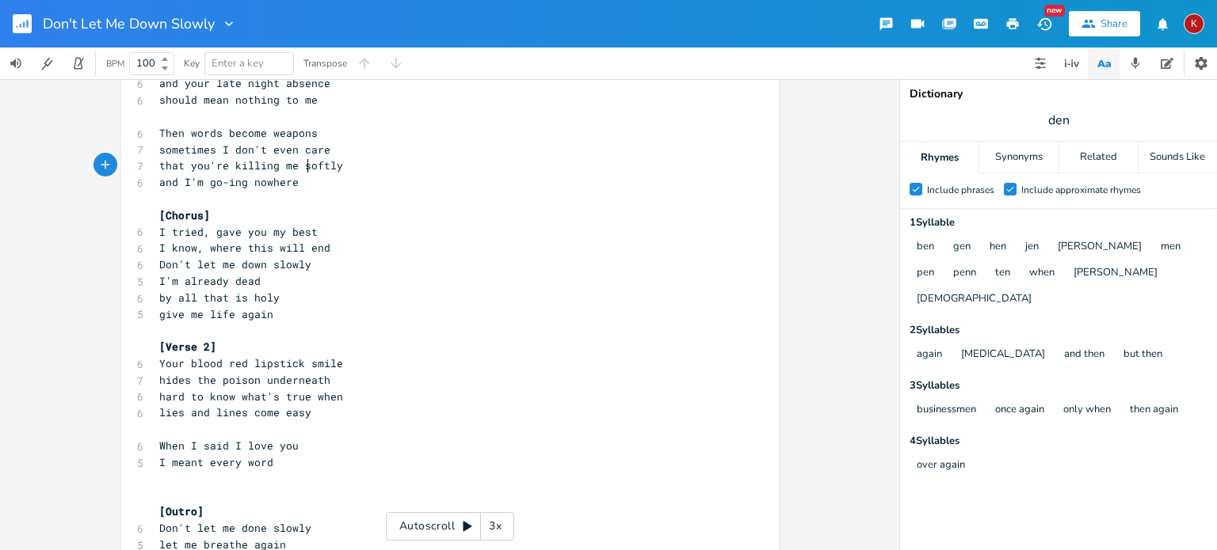
click at [300, 164] on span "that you're killing me softly" at bounding box center [251, 165] width 184 height 14
type textarea "softly"
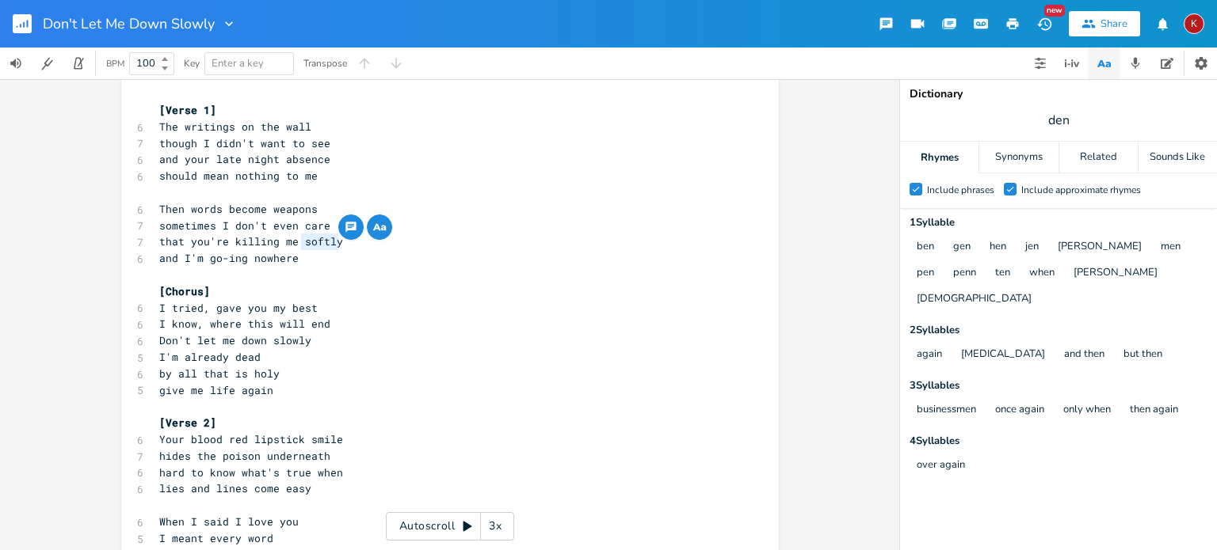
scroll to position [13, 0]
click at [508, 283] on pre "​" at bounding box center [442, 277] width 572 height 17
click at [299, 248] on span "that you're killing me softly" at bounding box center [251, 244] width 184 height 14
click at [307, 247] on span "that you're killing me softly" at bounding box center [251, 244] width 184 height 14
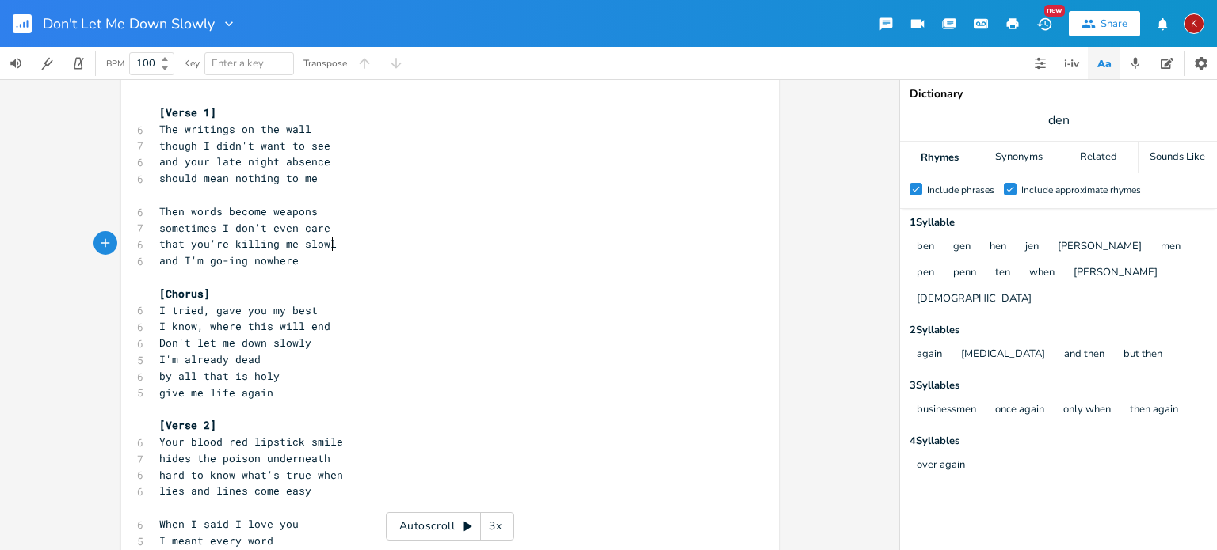
type textarea "slowly"
click at [163, 265] on span "and I'm go-ing nowhere" at bounding box center [228, 260] width 139 height 14
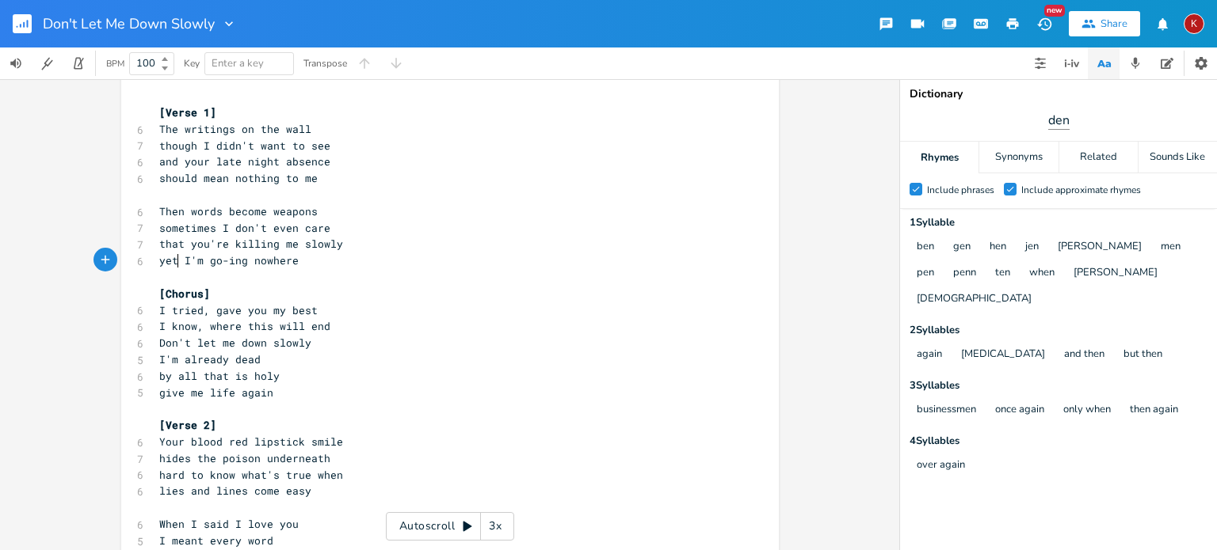
type textarea "yet"
click at [1064, 121] on input "den" at bounding box center [1057, 120] width 21 height 17
type input "fall"
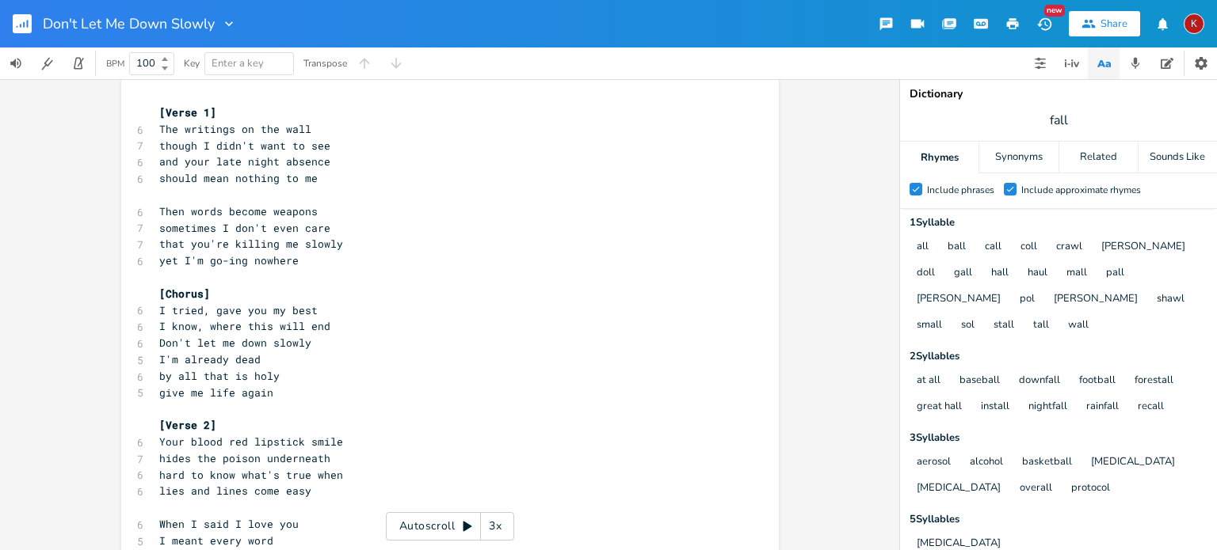
scroll to position [142, 0]
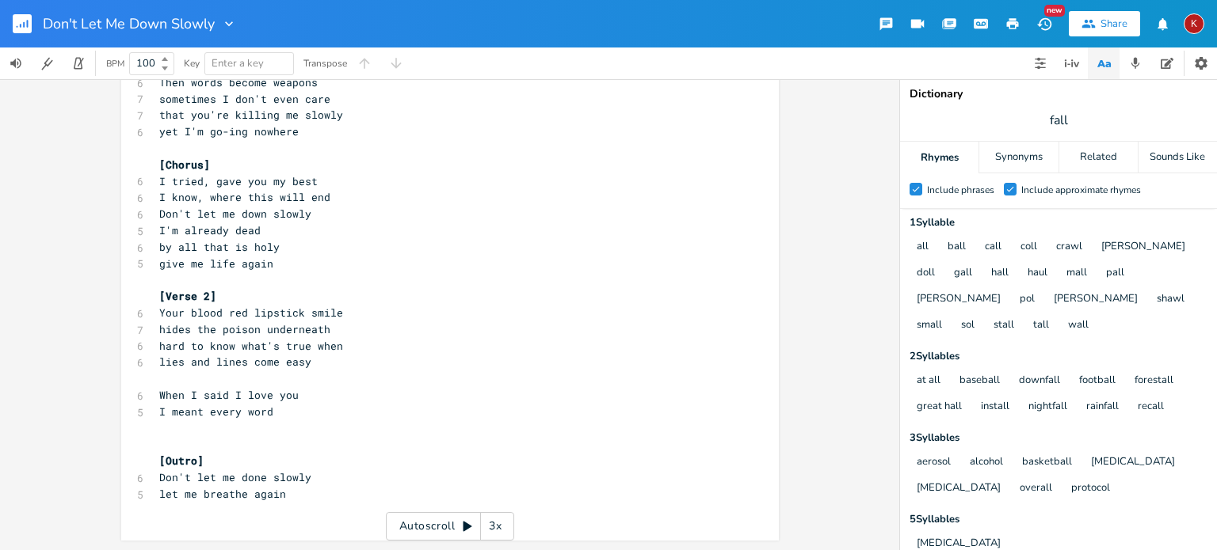
click at [292, 493] on pre "let me breathe again" at bounding box center [442, 494] width 572 height 17
type textarea "I got your number sister"
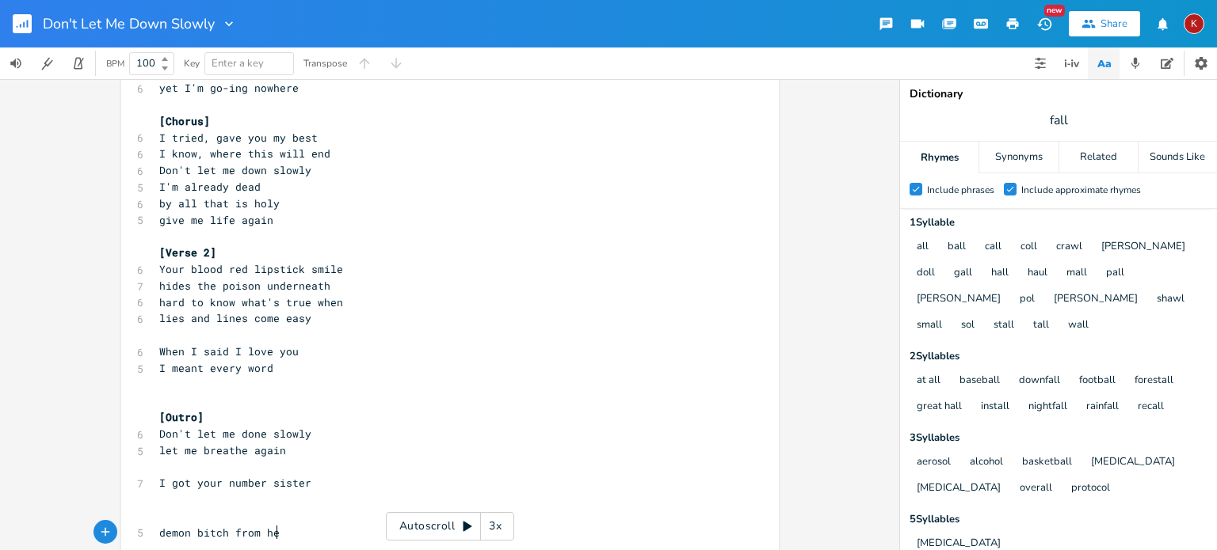
scroll to position [0, 102]
type textarea "demon bitch from hell"
click at [160, 505] on pre "​" at bounding box center [442, 500] width 572 height 17
type textarea "there's one thing I can tell"
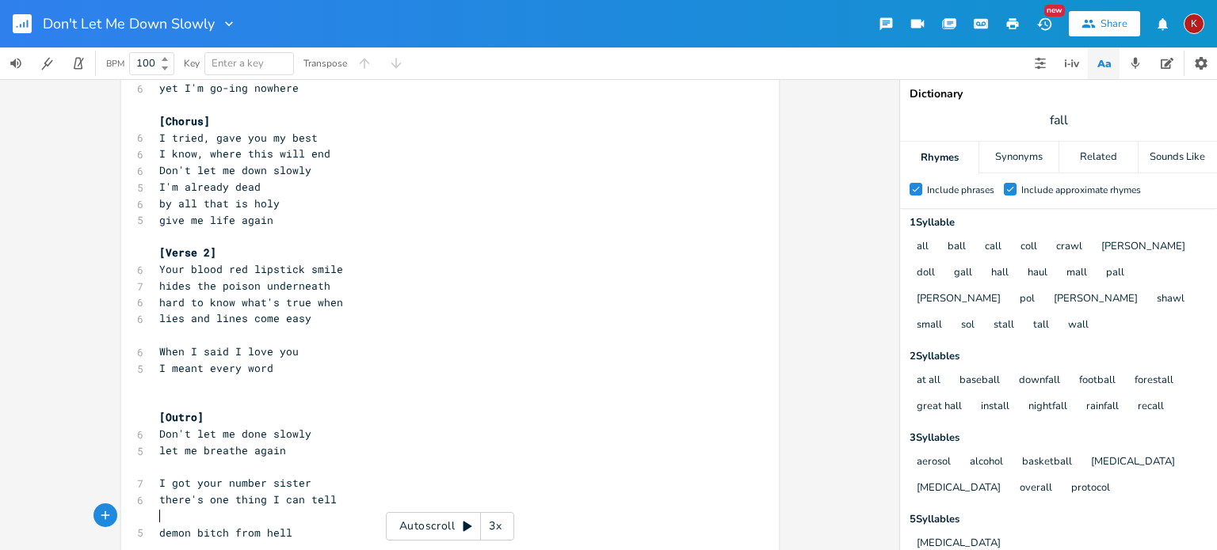
click at [157, 518] on pre "​" at bounding box center [442, 516] width 572 height 17
type textarea "you're nothing but a"
click at [159, 518] on span "you're nothing but a" at bounding box center [222, 516] width 127 height 14
click at [298, 521] on pre "you're nothing but a" at bounding box center [442, 516] width 572 height 17
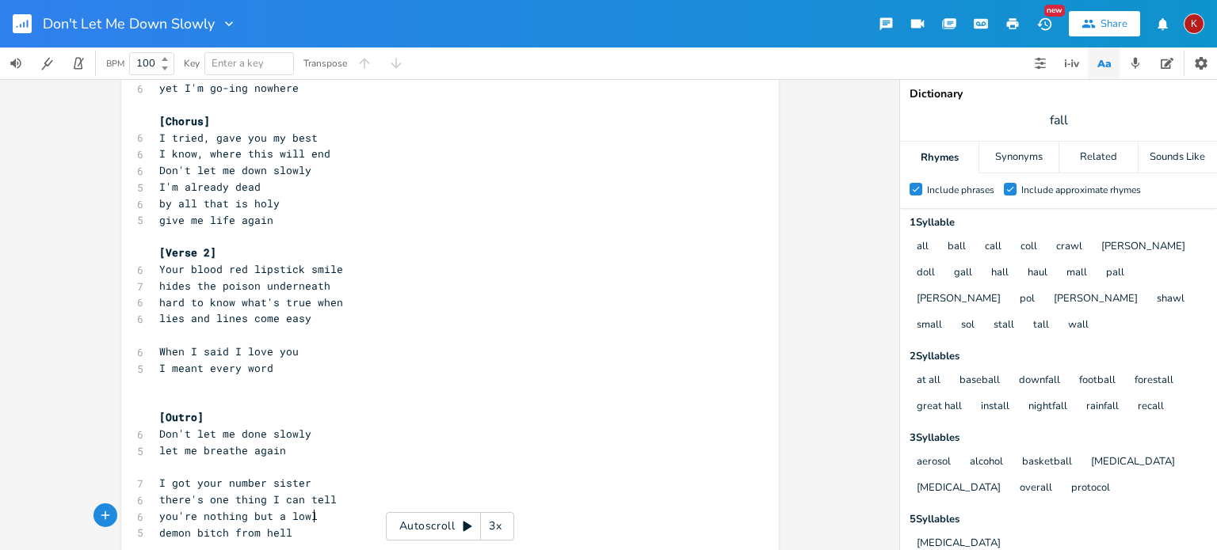
type textarea "lowly"
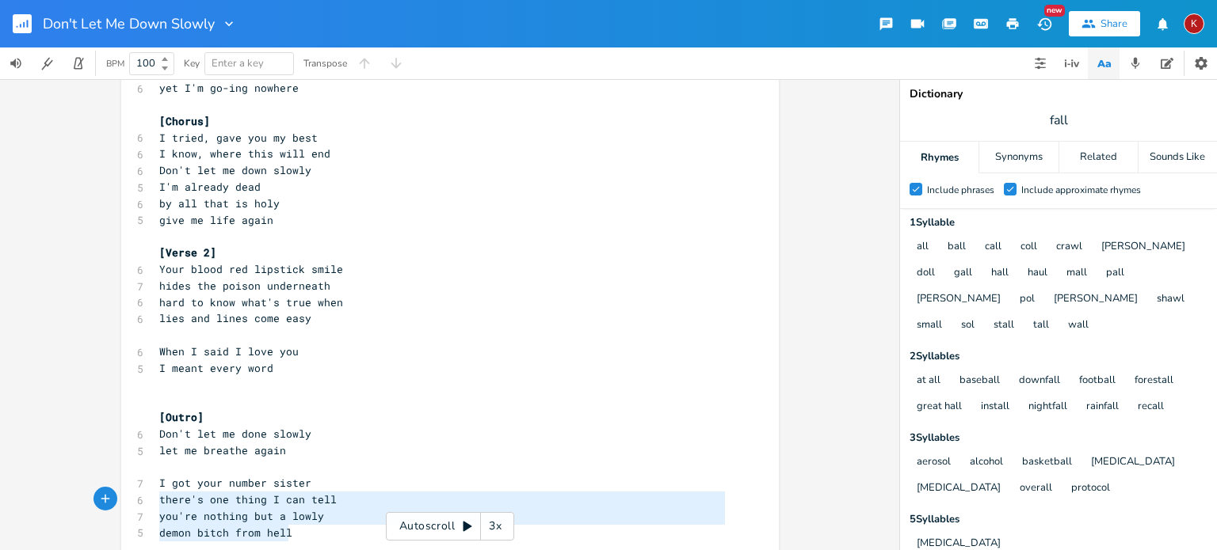
type textarea "I got your number sister there's one thing I can tell you're nothing but a lowl…"
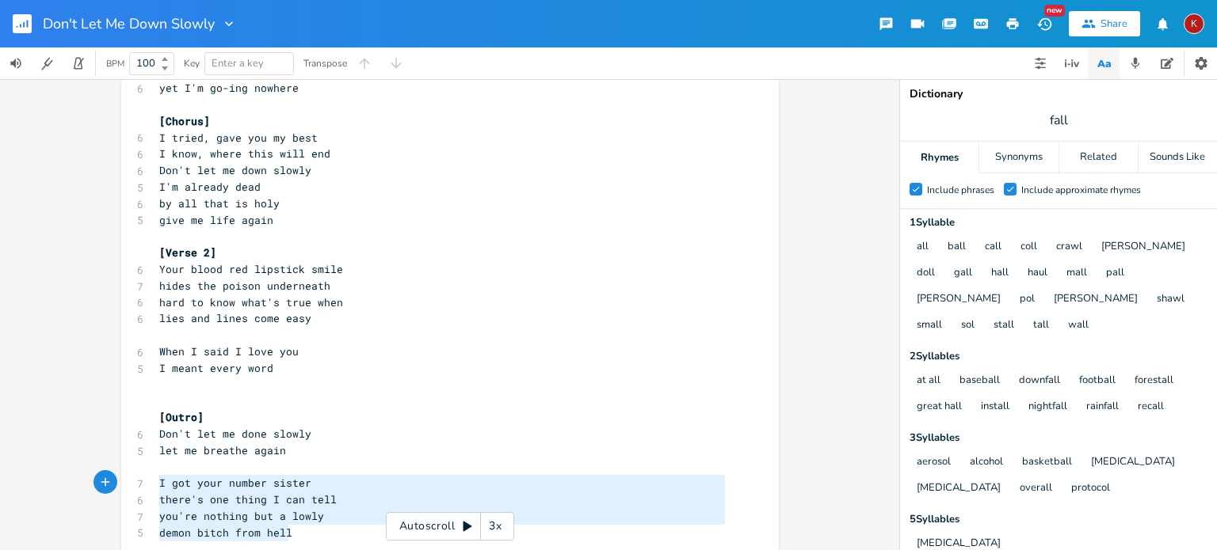
drag, startPoint x: 296, startPoint y: 532, endPoint x: 114, endPoint y: 487, distance: 187.7
click at [114, 487] on div "I got your number sister there's one thing I can tell you're nothing but a lowl…" at bounding box center [449, 314] width 899 height 471
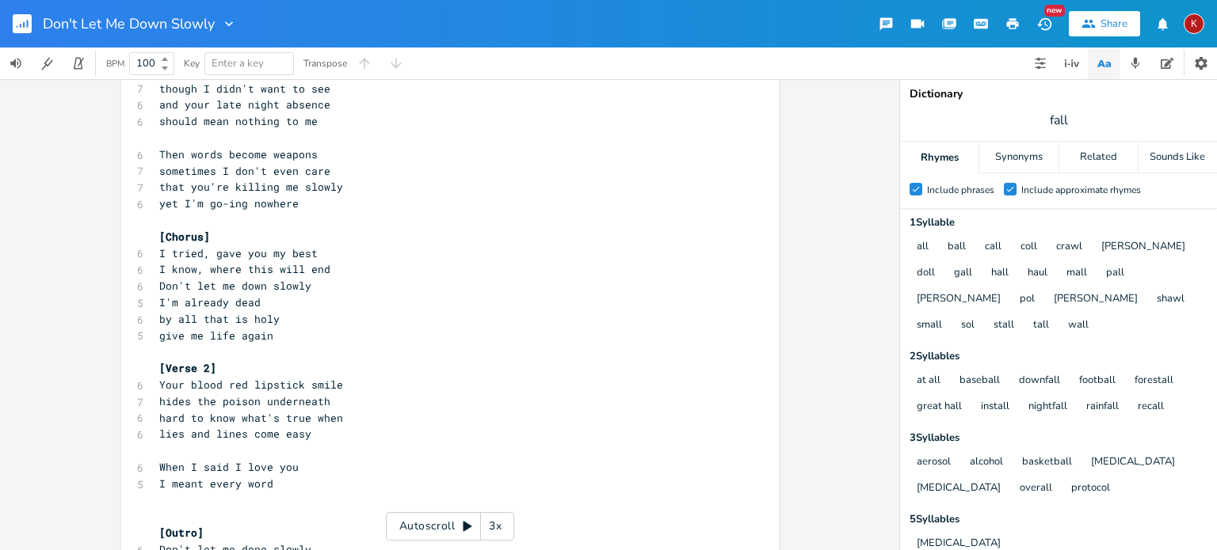
scroll to position [67, 0]
click at [21, 21] on rect "button" at bounding box center [22, 23] width 19 height 19
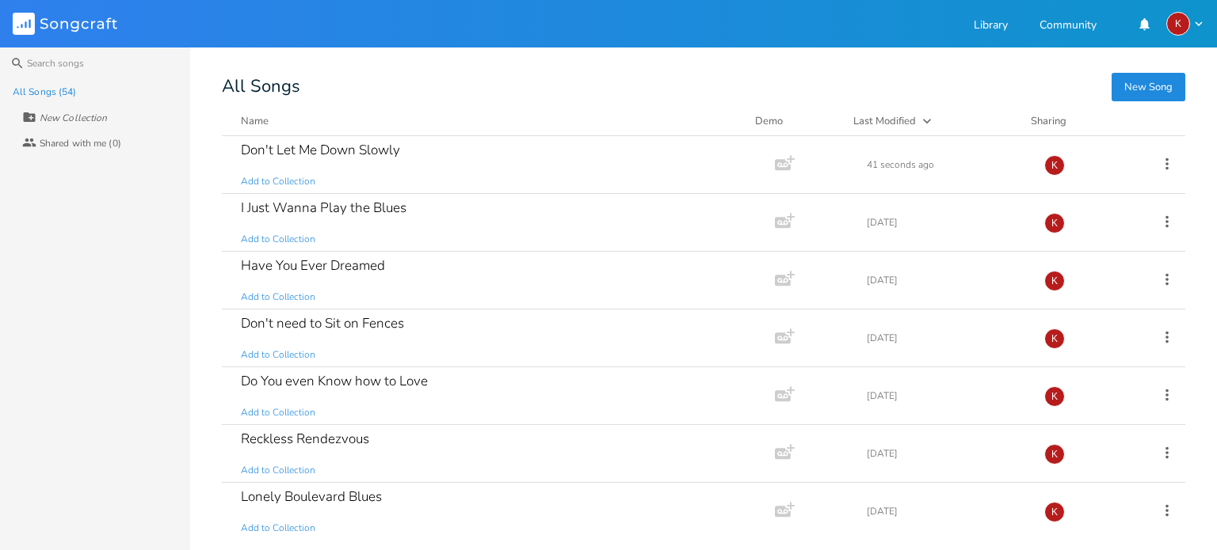
click at [1126, 81] on button "New Song" at bounding box center [1148, 87] width 74 height 29
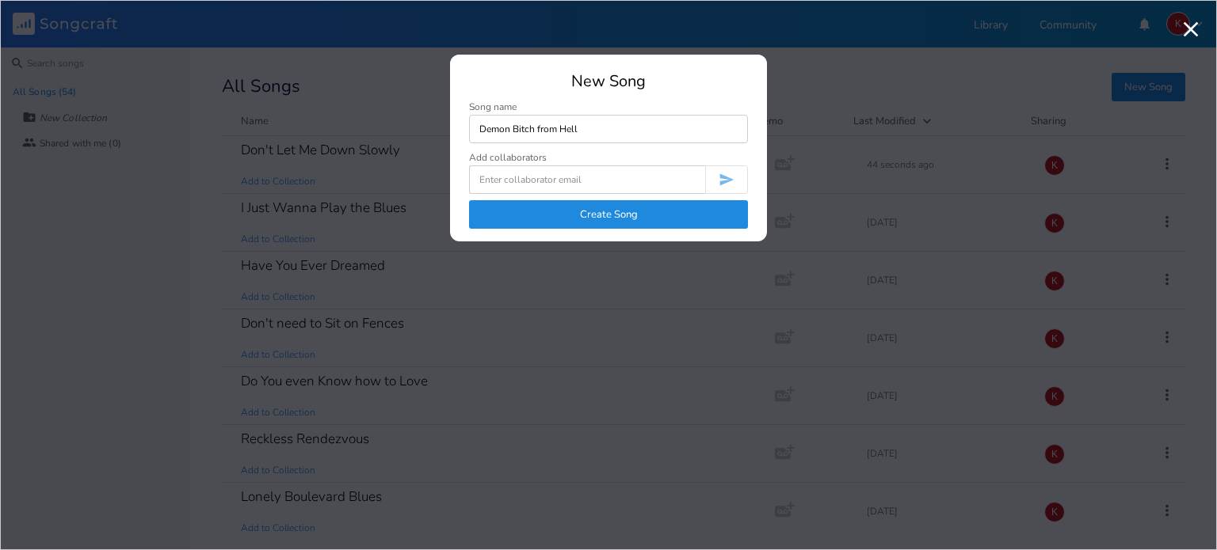
type input "Demon Bitch from Hell"
click at [628, 208] on button "Create Song" at bounding box center [608, 214] width 279 height 29
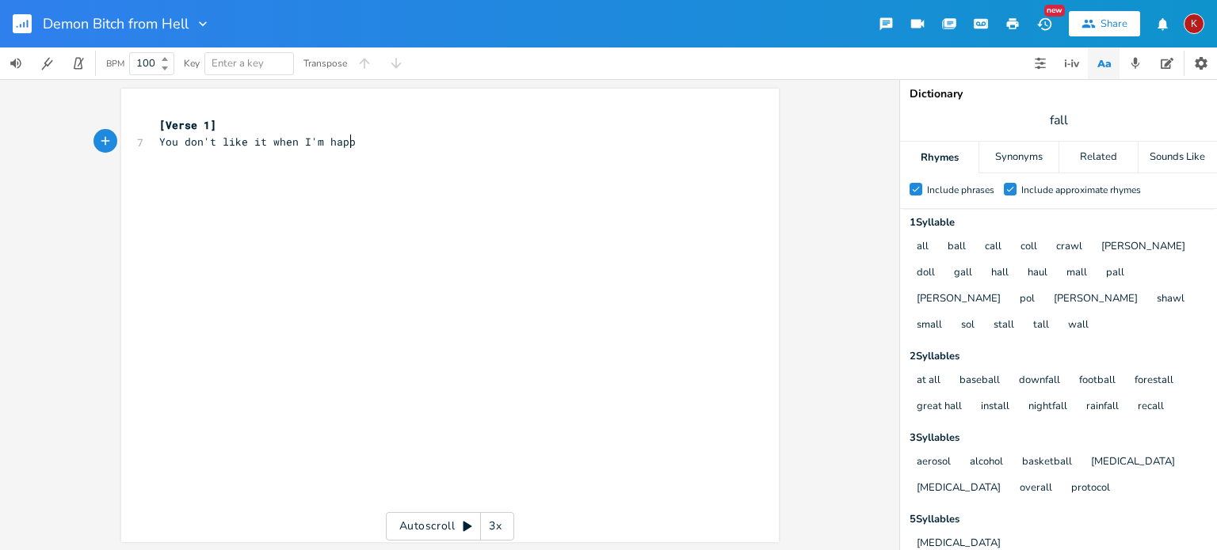
type textarea "You don't like it when I'm happy"
type textarea "you recvel i"
type textarea "b"
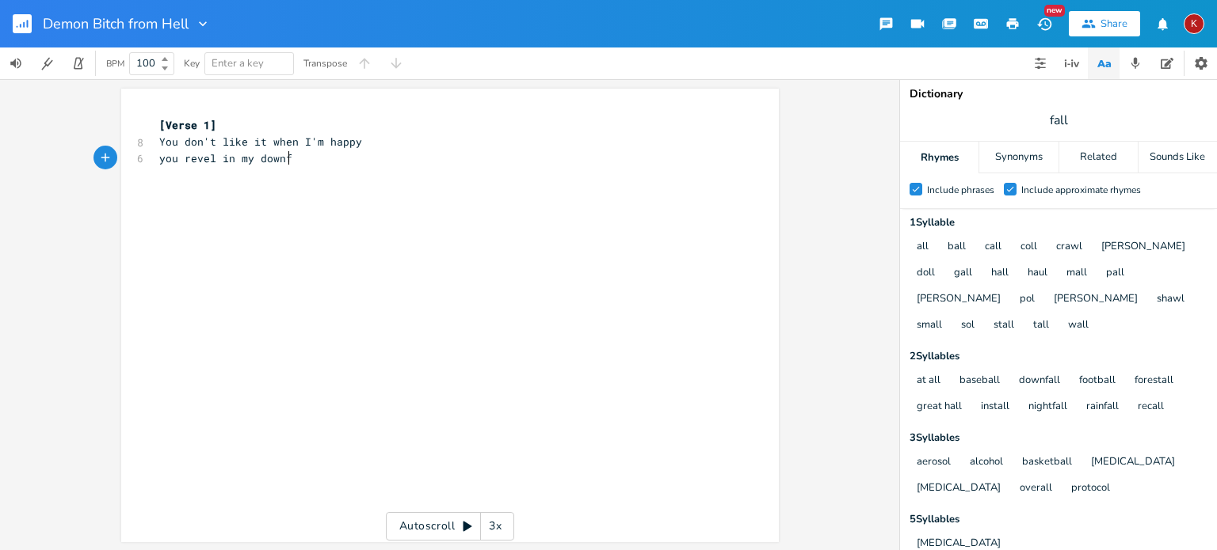
type textarea "vel in my downfall"
type textarea "d"
type textarea "smile sqweetly"
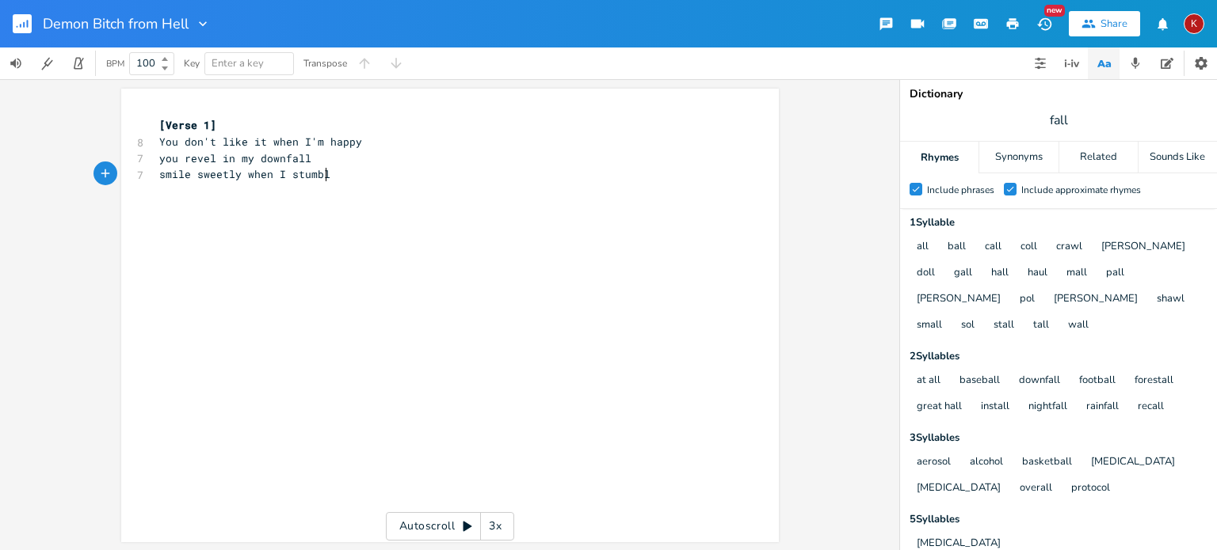
type textarea "weetly when I stumble"
type textarea "and scowl when I stand tall"
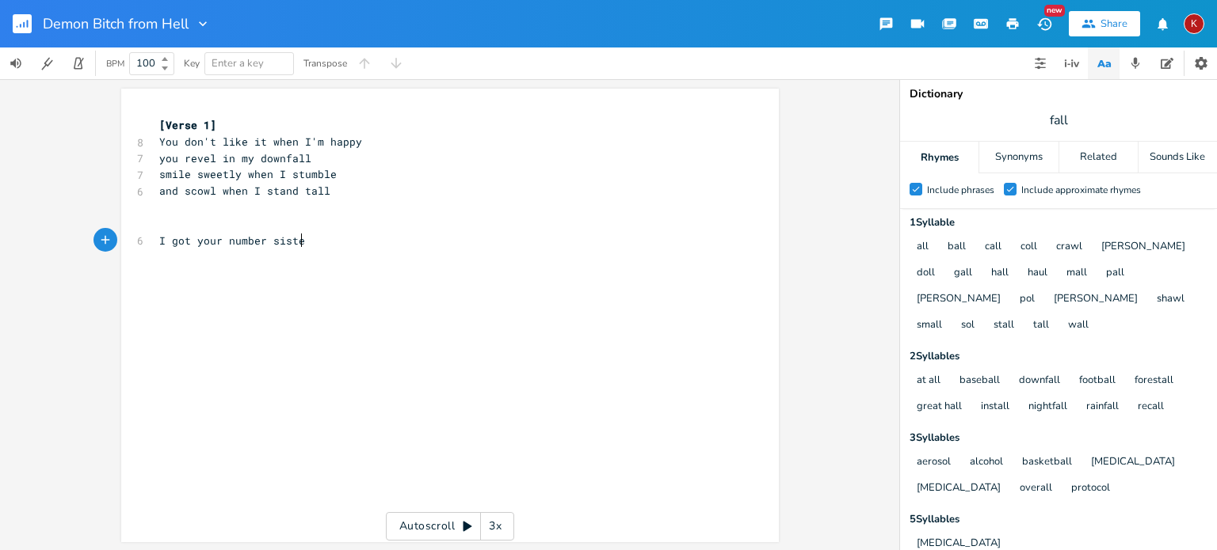
type textarea "I got your number sister"
type textarea "there's one thing I can tell"
type textarea "you're nothing but a lowlt"
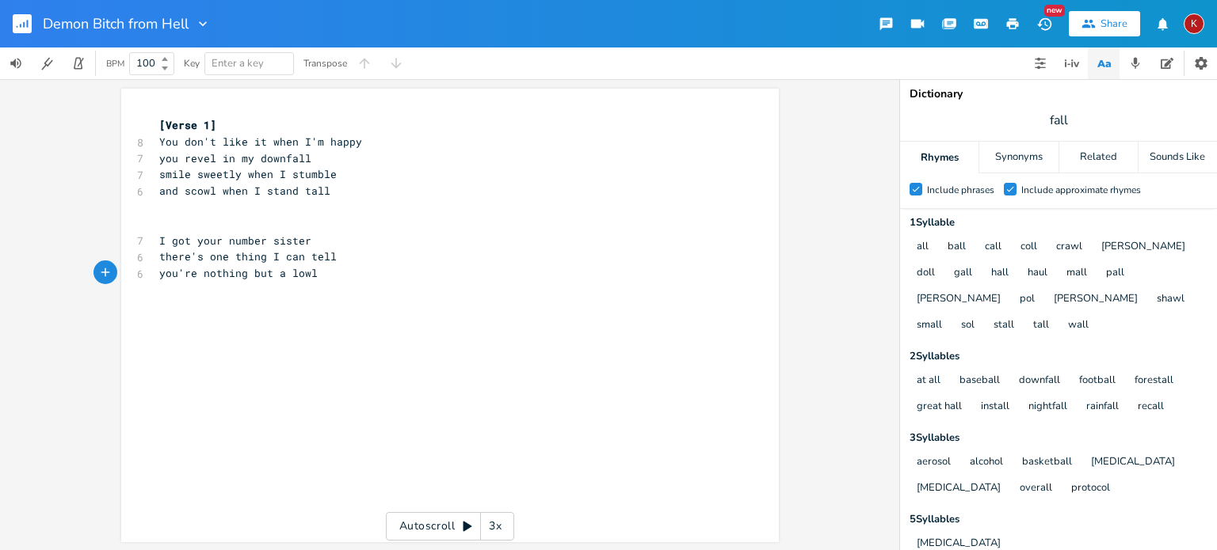
type textarea "y"
type textarea "demon bitch from he;;o"
type textarea "ll"
click at [165, 234] on span "I got your number sister" at bounding box center [235, 241] width 152 height 14
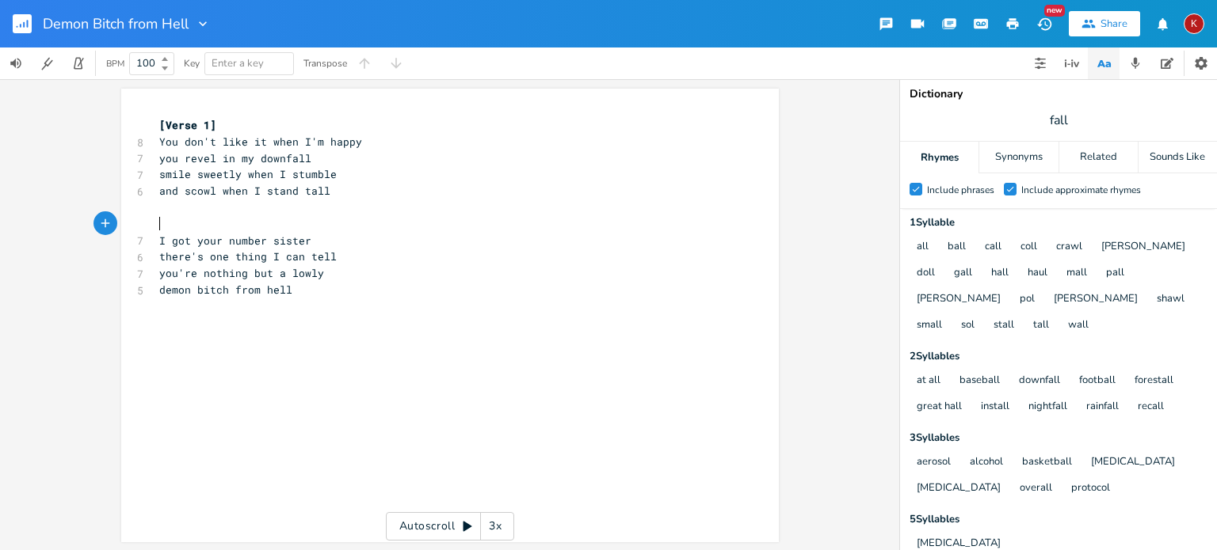
click at [159, 223] on span "​" at bounding box center [159, 224] width 0 height 14
click at [260, 242] on span "I got your number sister" at bounding box center [235, 241] width 152 height 14
type textarea ","
click at [194, 212] on pre "​" at bounding box center [442, 208] width 572 height 17
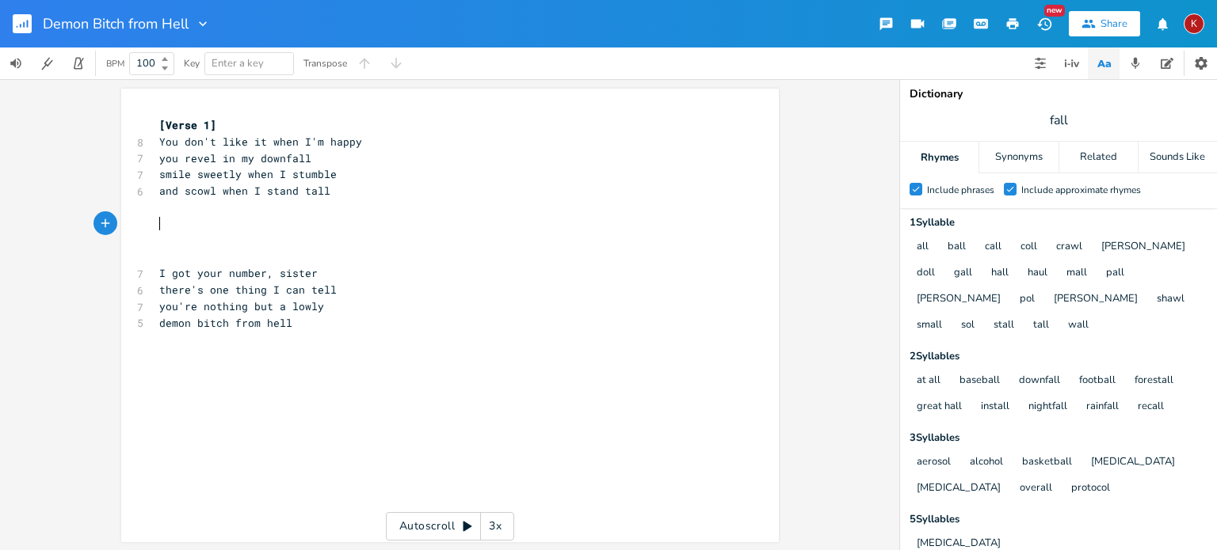
click at [165, 221] on pre "​" at bounding box center [442, 224] width 572 height 17
type textarea "You say you want to see me"
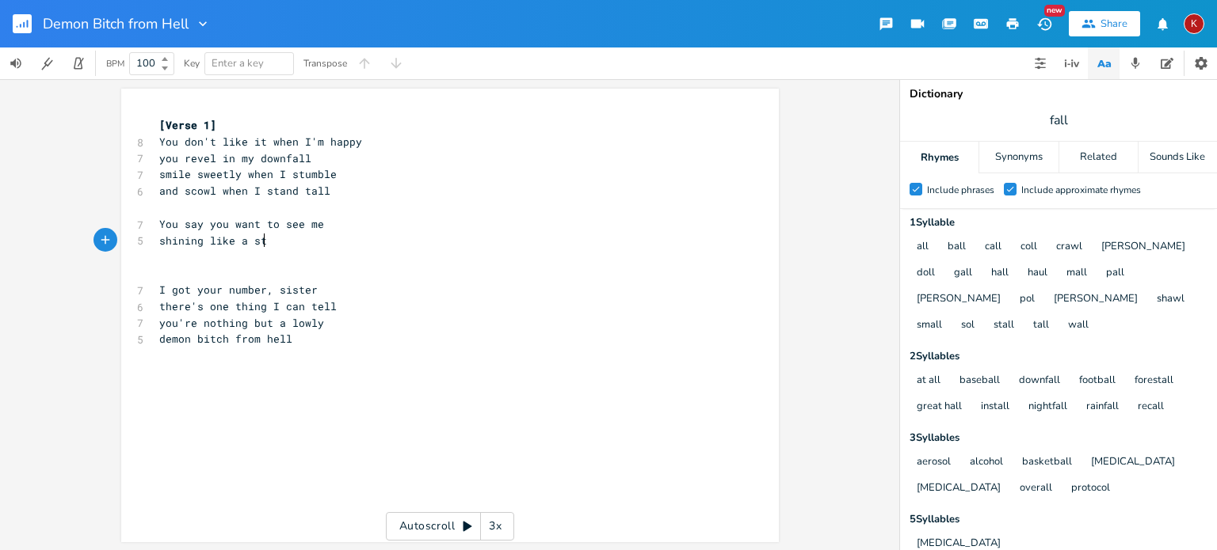
type textarea "shining like a star"
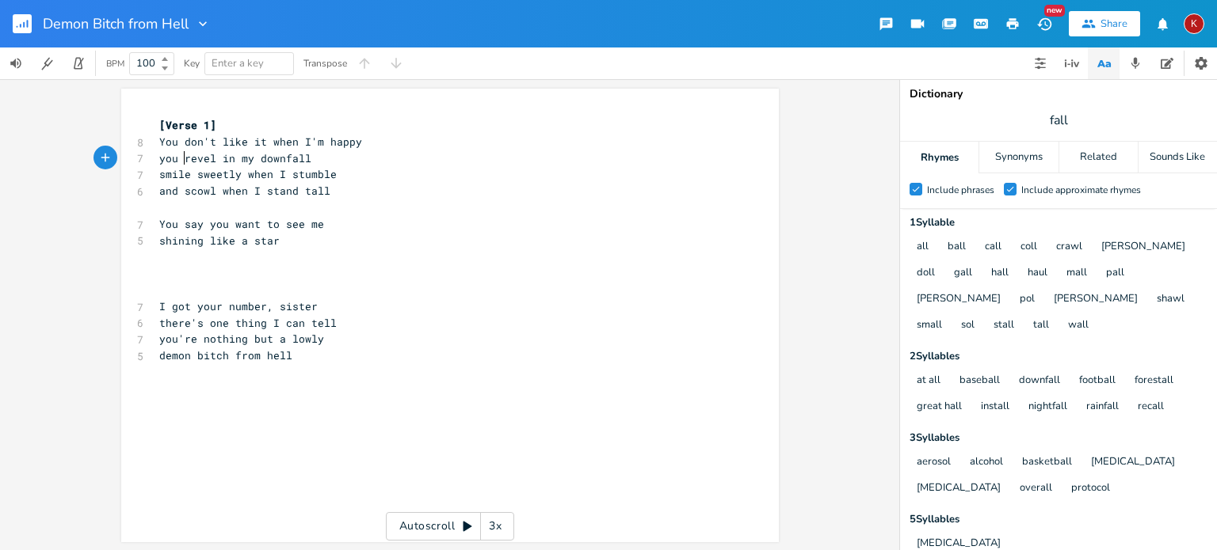
click at [180, 161] on span "you revel in my downfall" at bounding box center [235, 158] width 152 height 14
click at [156, 240] on pre "shining like a star" at bounding box center [442, 241] width 572 height 17
type textarea "all"
click at [220, 240] on span "all shining like a star" at bounding box center [232, 241] width 146 height 14
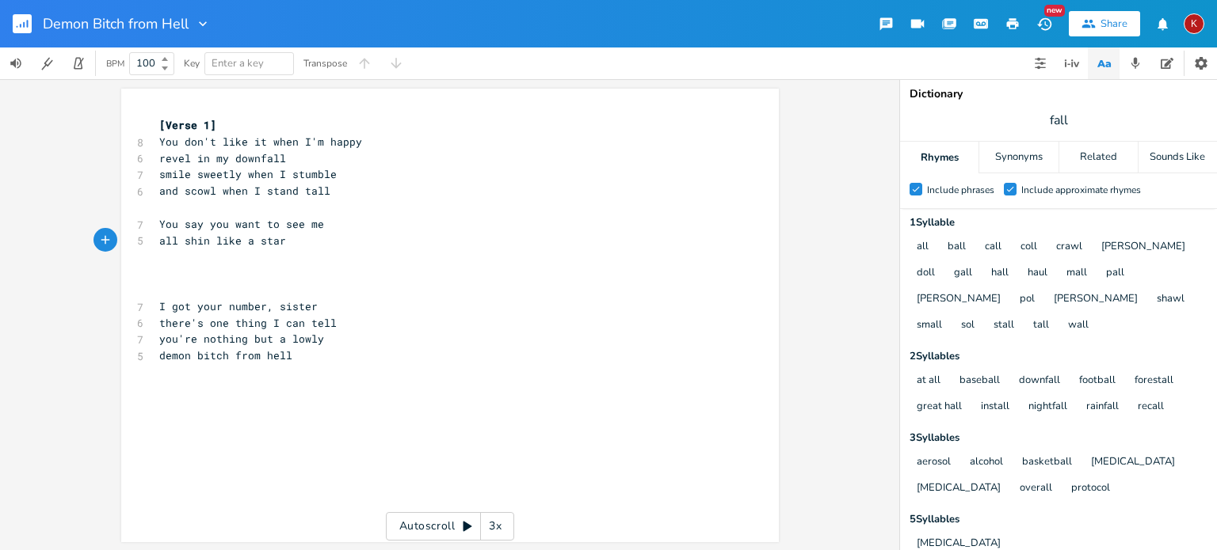
type textarea "y"
click at [158, 260] on pre "​" at bounding box center [442, 257] width 572 height 17
type textarea "but behind your back"
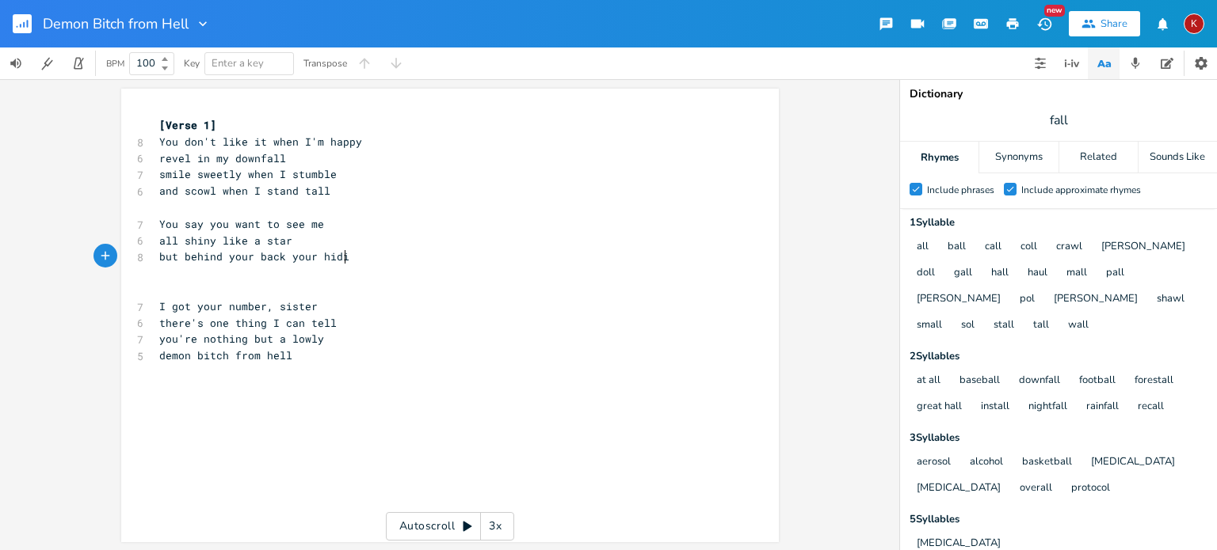
scroll to position [0, 54]
type textarea "your hiding"
click at [180, 257] on span "but behind your back your hiding" at bounding box center [260, 256] width 203 height 14
click at [341, 256] on pre "behind your back your hiding" at bounding box center [442, 257] width 572 height 17
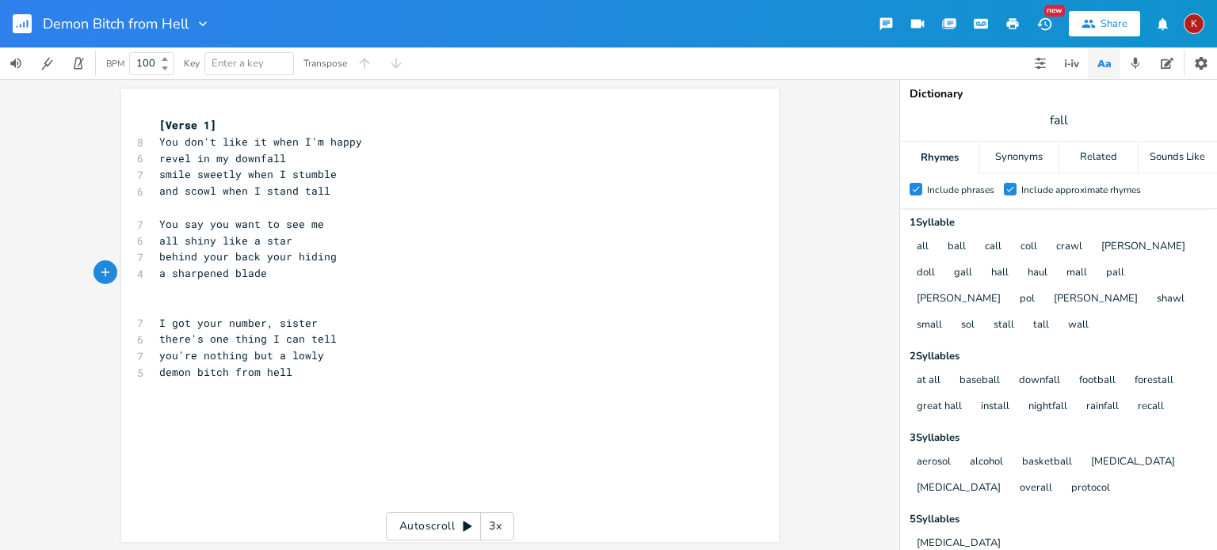
scroll to position [0, 89]
type textarea "a sharpened blade"
click at [1059, 119] on input "fall" at bounding box center [1058, 120] width 19 height 17
type input "far"
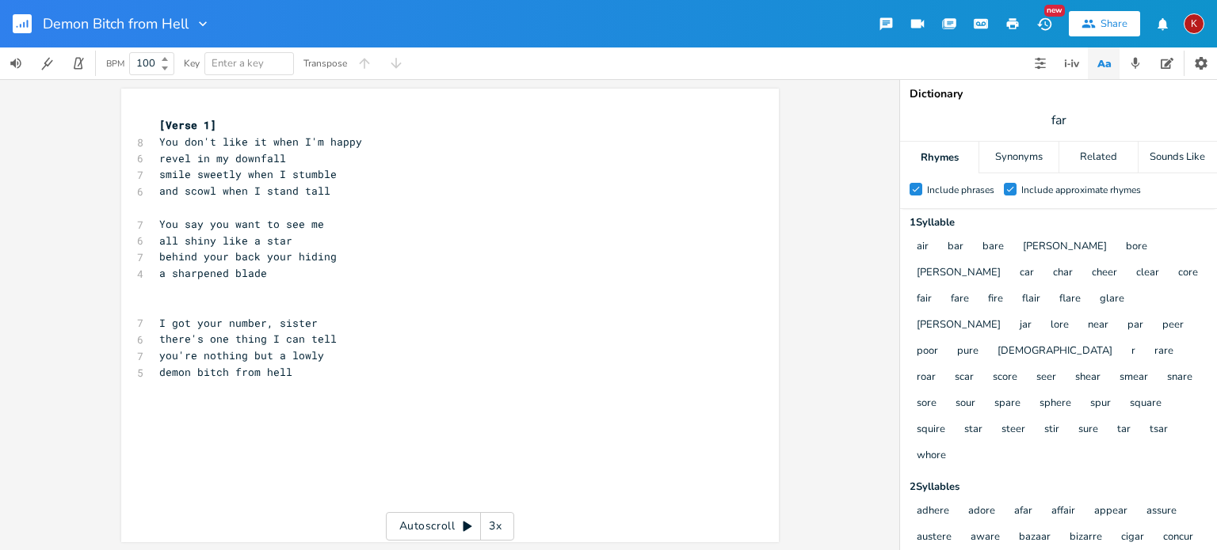
click at [203, 278] on span "a sharpened blade" at bounding box center [213, 273] width 108 height 14
type textarea "sharpened"
click at [203, 278] on span "a sharpened blade" at bounding box center [213, 273] width 108 height 14
click at [204, 276] on pre "a blade" at bounding box center [442, 273] width 572 height 17
type textarea "that's meant to scar"
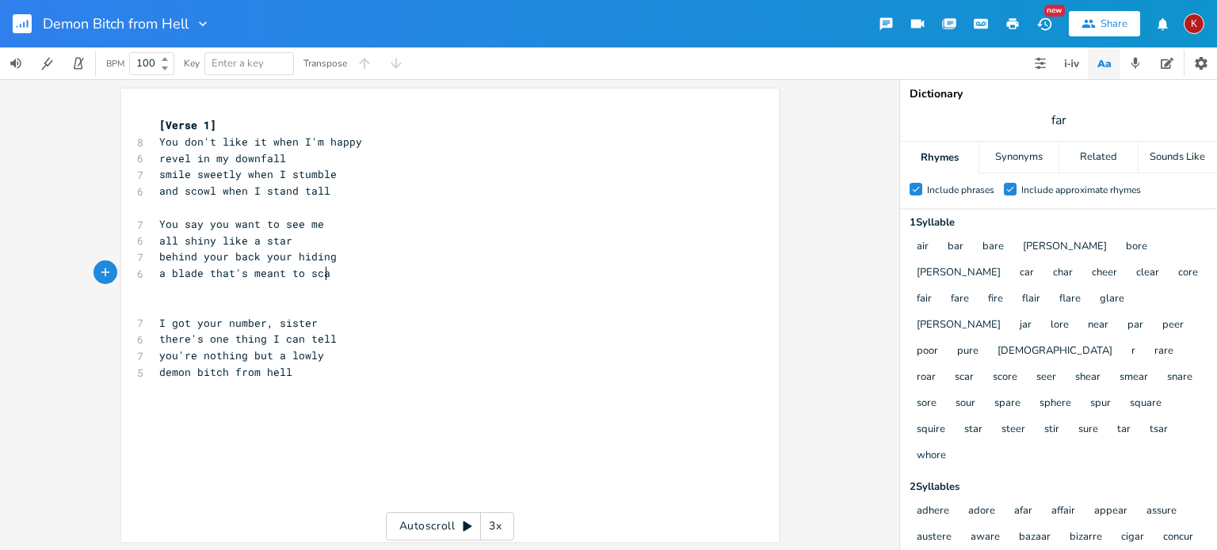
scroll to position [0, 95]
click at [171, 303] on pre "​" at bounding box center [442, 307] width 572 height 17
type textarea ";"
type textarea "[Chorus]"
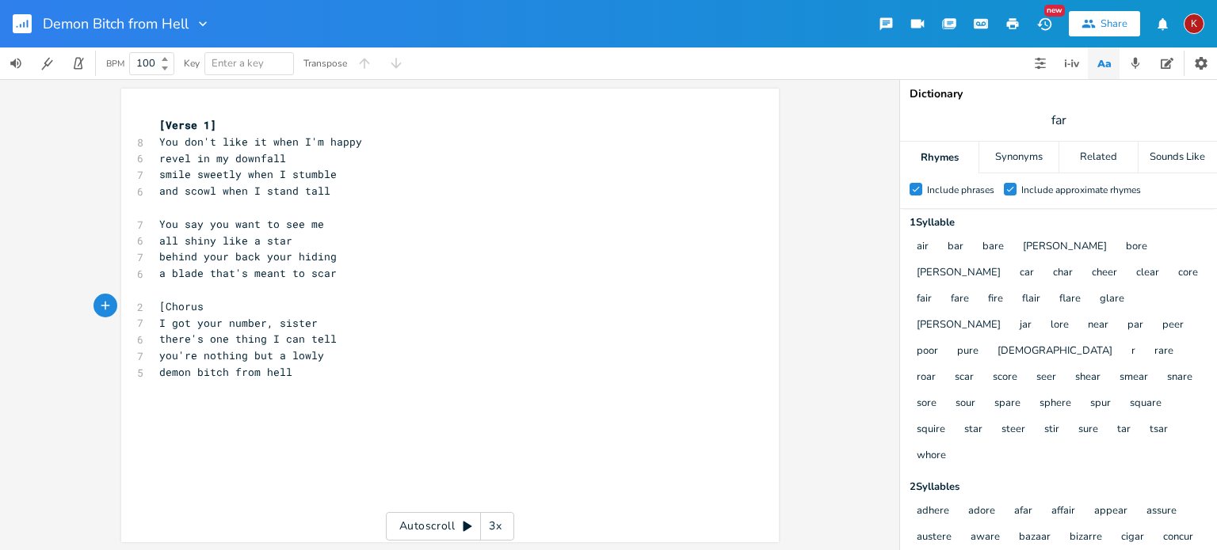
scroll to position [0, 39]
click at [160, 395] on pre "​" at bounding box center [442, 389] width 572 height 17
type textarea "\"
type textarea "[Verse}"
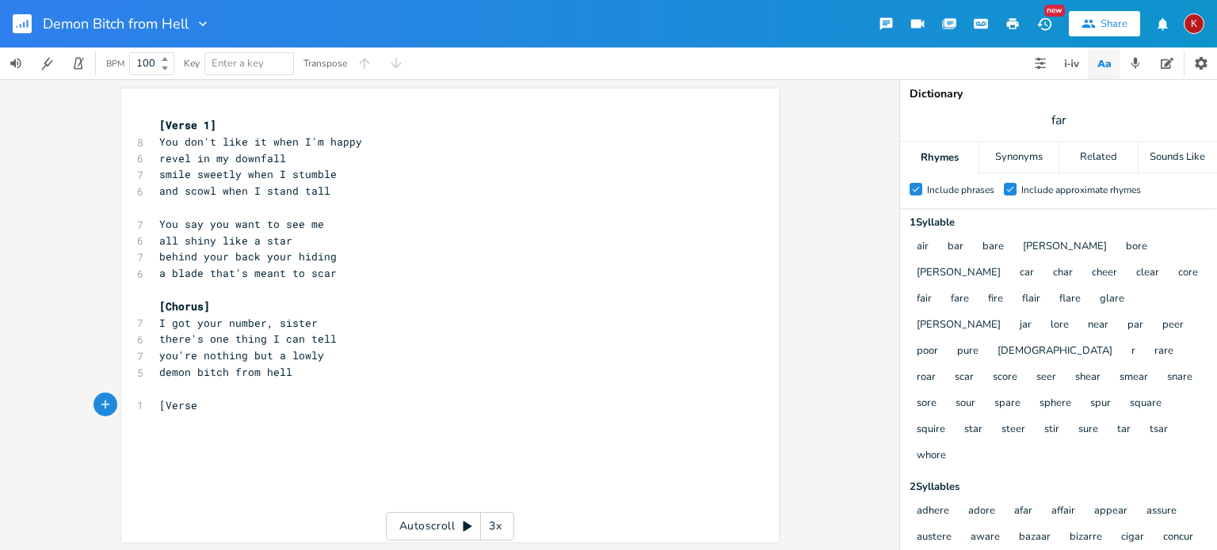
scroll to position [0, 32]
type textarea "]"
type textarea "It's allk in"
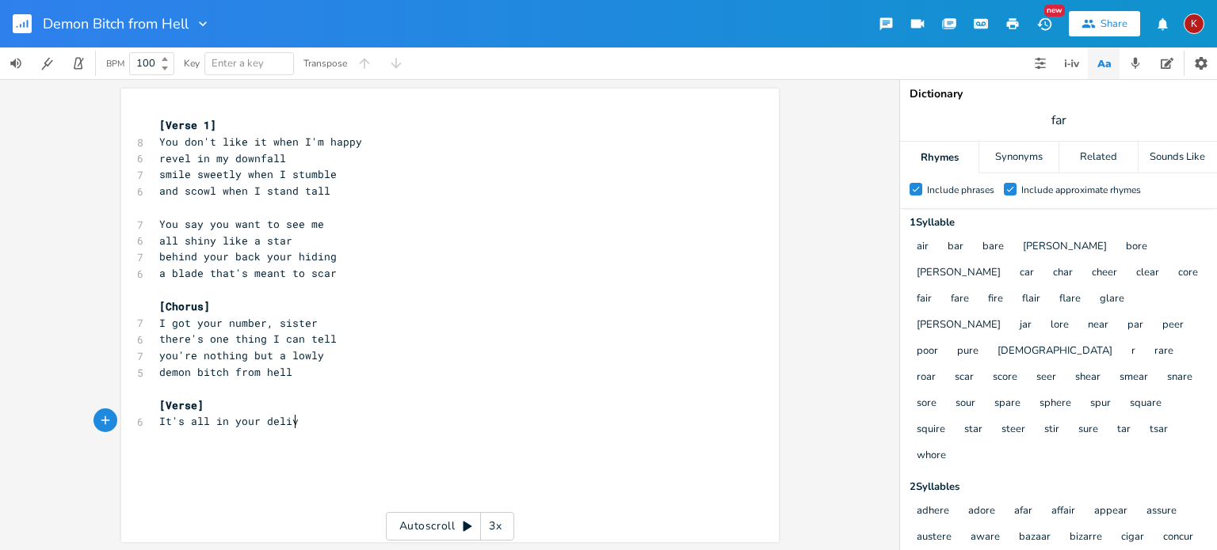
type textarea "l in your delivery"
type textarea "thew w"
type textarea "words that hit their mark"
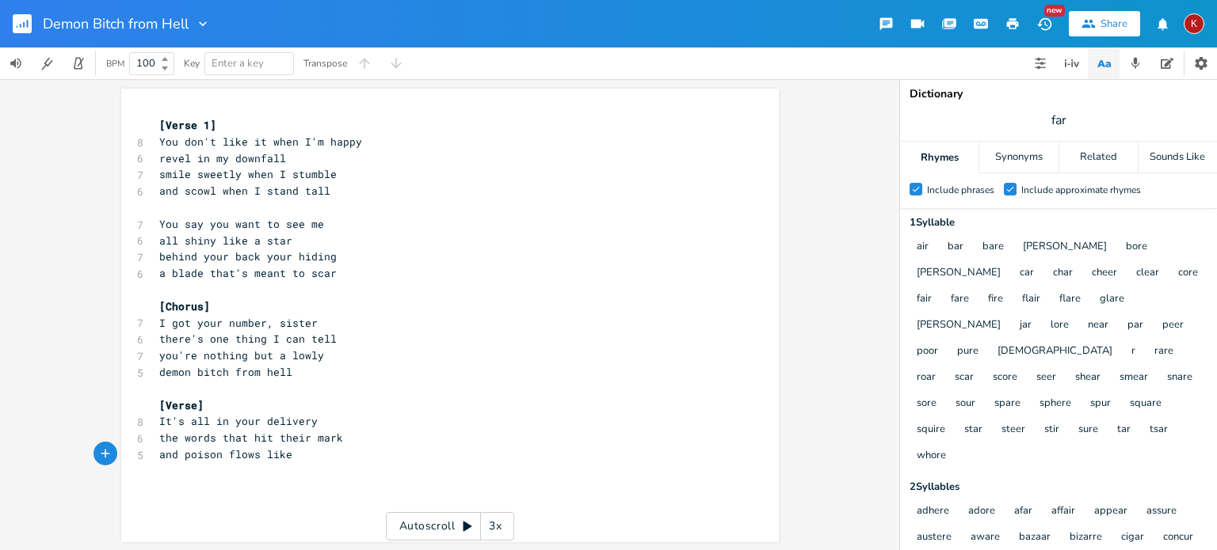
scroll to position [0, 101]
type textarea "and poison flows like a rive"
type textarea "r"
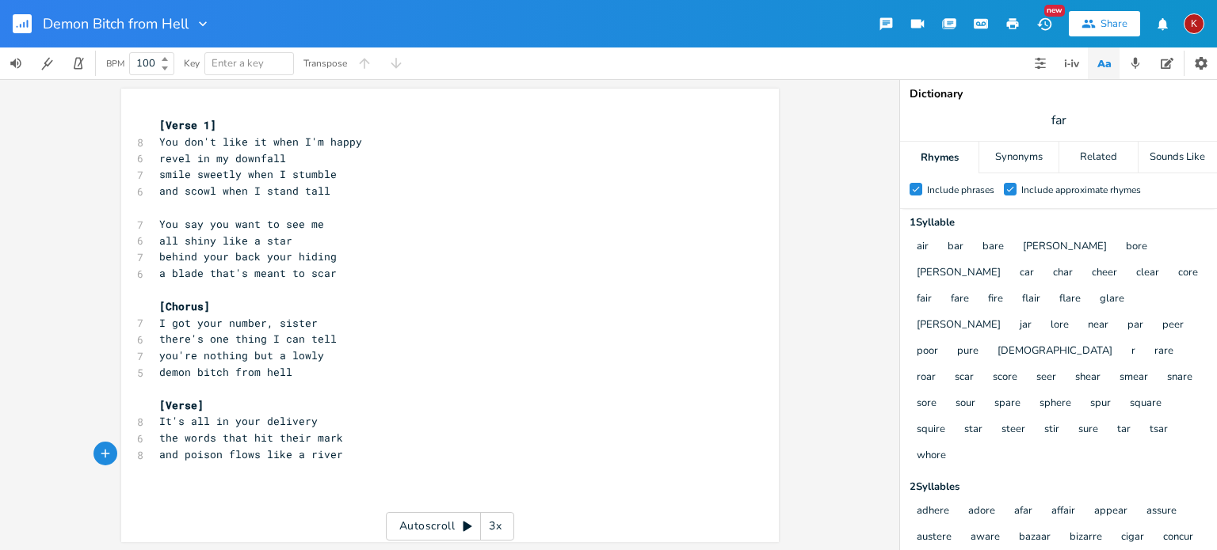
click at [239, 454] on span "and poison flows like a river" at bounding box center [251, 454] width 184 height 14
type textarea "flows"
click at [239, 454] on span "and poison flows like a river" at bounding box center [251, 454] width 184 height 14
click at [308, 459] on pre "and poison like a river" at bounding box center [442, 455] width 572 height 17
type textarea "flows"
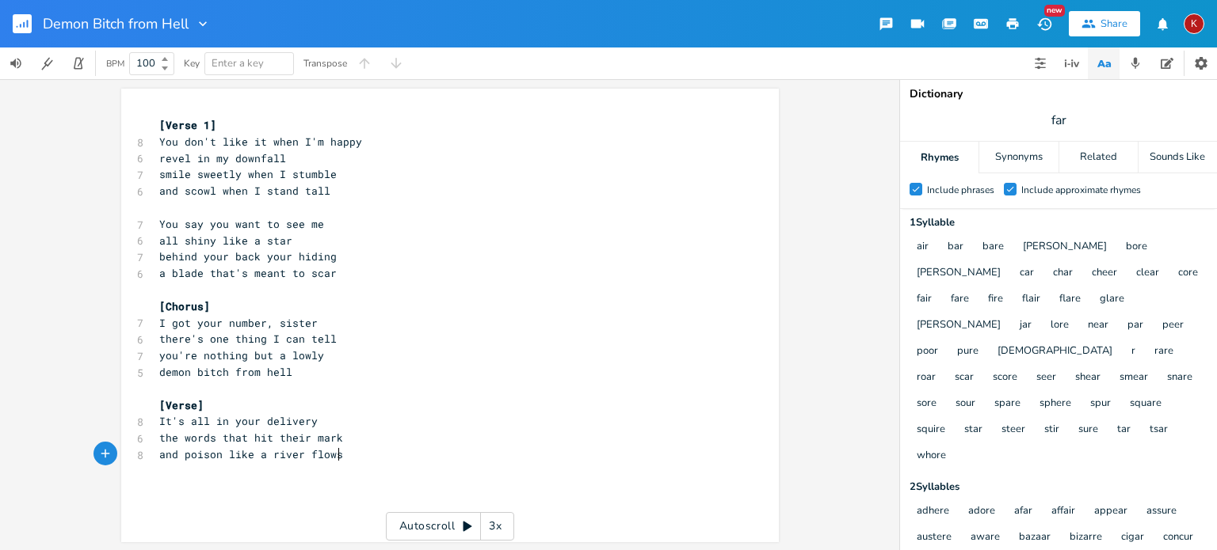
scroll to position [0, 28]
click at [180, 454] on span "and poison like a river flows" at bounding box center [251, 454] width 184 height 14
click at [319, 457] on pre "poison like a river flows" at bounding box center [442, 455] width 572 height 17
click at [159, 227] on span "You say you want to see me" at bounding box center [241, 224] width 165 height 14
type textarea "So y"
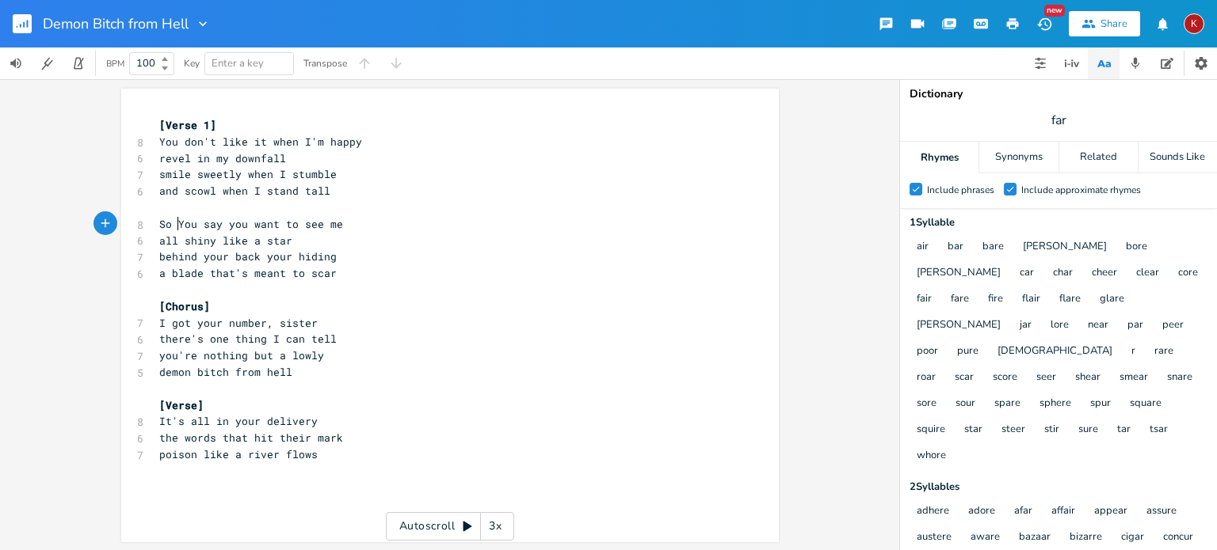
scroll to position [0, 19]
click at [310, 457] on pre "poison like a river flows" at bounding box center [442, 455] width 572 height 17
click at [1059, 123] on input "far" at bounding box center [1058, 120] width 16 height 17
type input "mark"
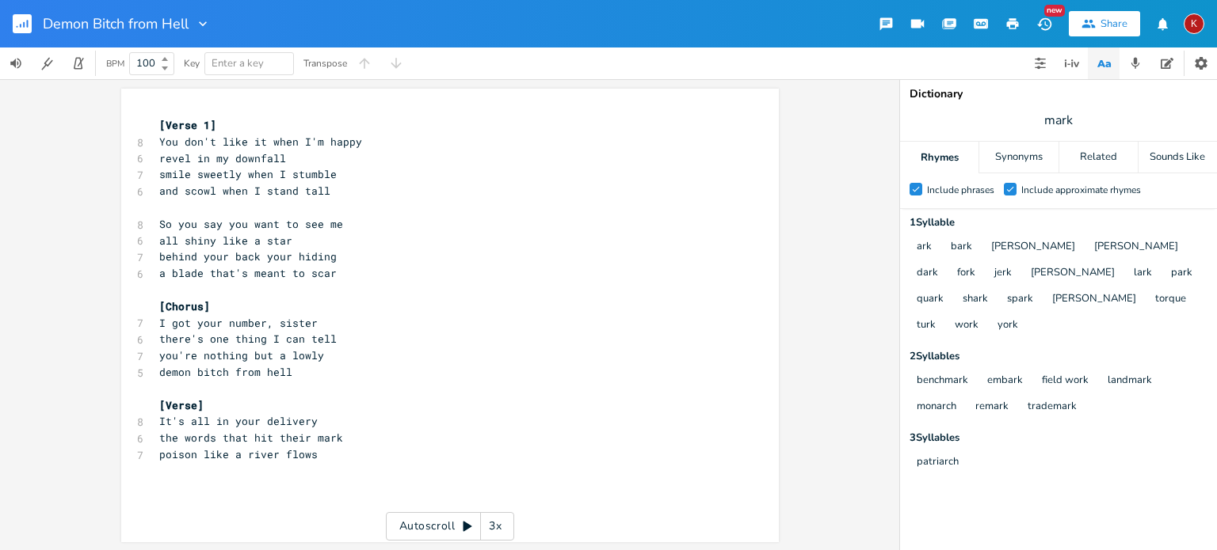
scroll to position [0, 0]
click at [312, 456] on pre "poison like a river flows" at bounding box center [442, 455] width 572 height 17
type textarea "dead ewyes like a shark"
click at [196, 476] on span "dead ewyes like a shark" at bounding box center [232, 471] width 146 height 14
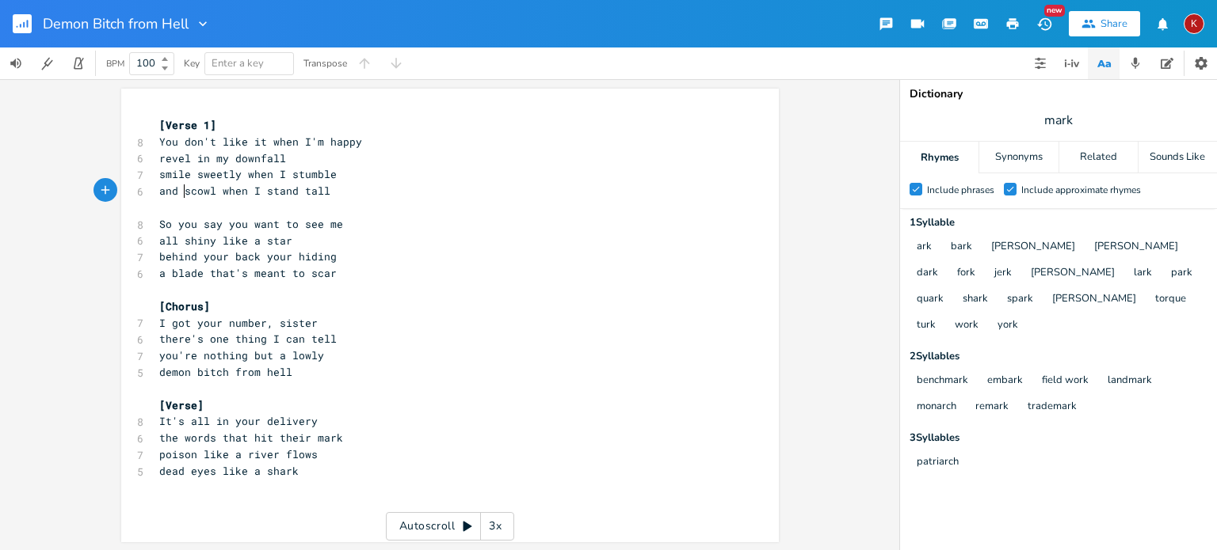
click at [177, 193] on span "and scowl when I stand tall" at bounding box center [244, 191] width 171 height 14
click at [159, 471] on span "dead eyes like a shark" at bounding box center [228, 471] width 139 height 14
type textarea "your"
click at [326, 471] on pre "your dead eyes like a shark" at bounding box center [442, 471] width 572 height 17
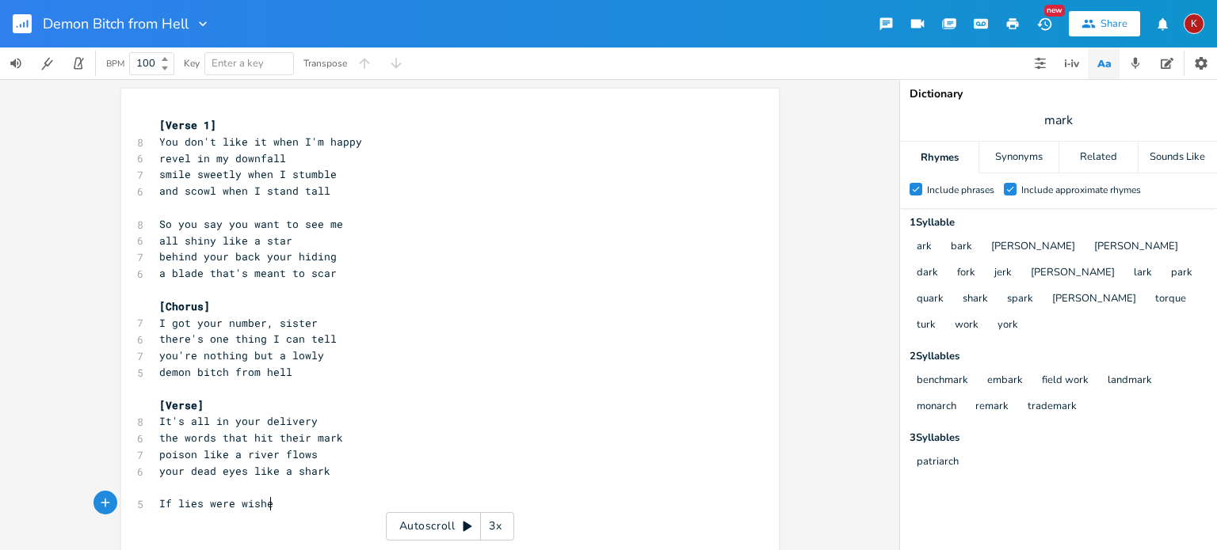
type textarea "If lies were wished"
type textarea "s you'd shine"
type textarea "slay"
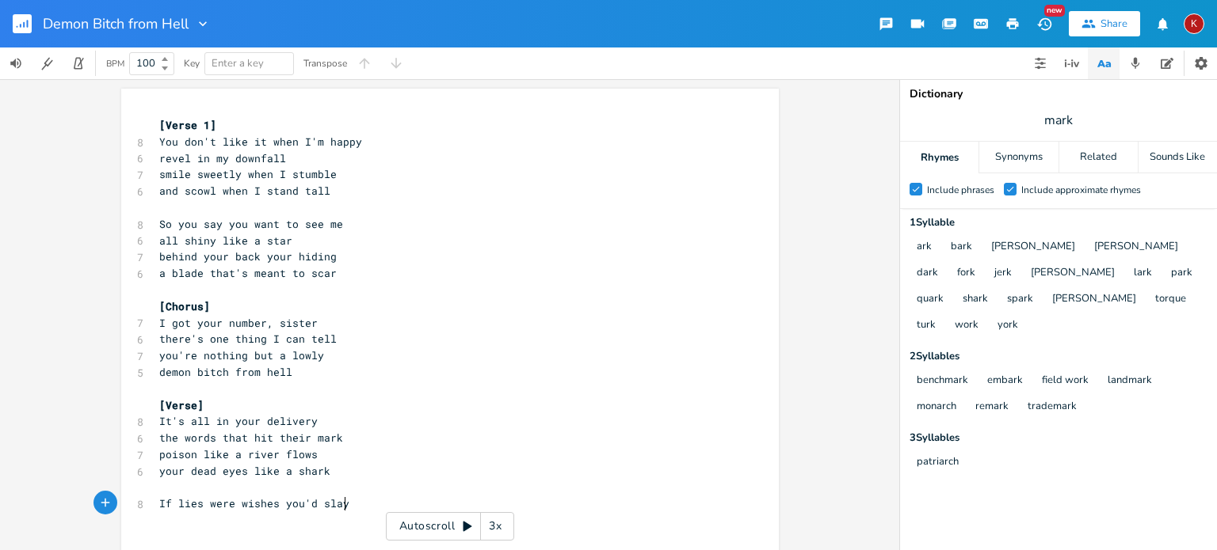
scroll to position [0, 18]
type textarea "leave the workd at y"
click at [340, 505] on pre "If lies were wishes you'd slay" at bounding box center [442, 504] width 572 height 17
type textarea "and dreams"
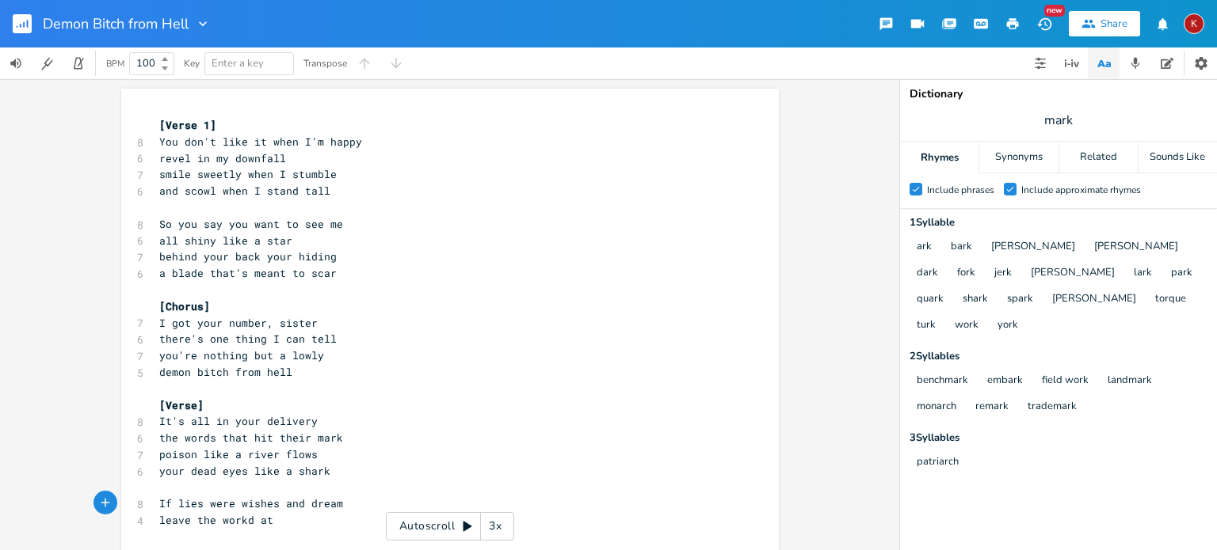
scroll to position [0, 54]
click at [271, 506] on span "If lies were wishes and dreams" at bounding box center [254, 504] width 190 height 14
type textarea ","
drag, startPoint x: 274, startPoint y: 522, endPoint x: 154, endPoint y: 520, distance: 120.4
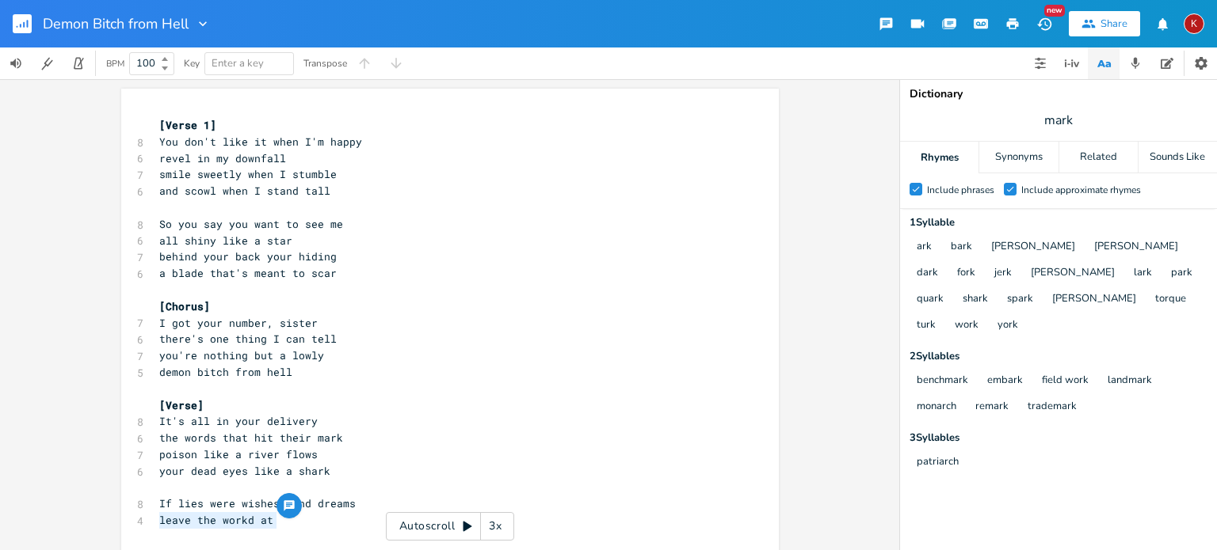
click at [156, 520] on pre "leave the workd at" at bounding box center [442, 520] width 572 height 17
type textarea "came true"
click at [282, 506] on span "If lies were wishes, and dreams" at bounding box center [257, 504] width 196 height 14
click at [238, 516] on pre "and dreams" at bounding box center [442, 520] width 572 height 17
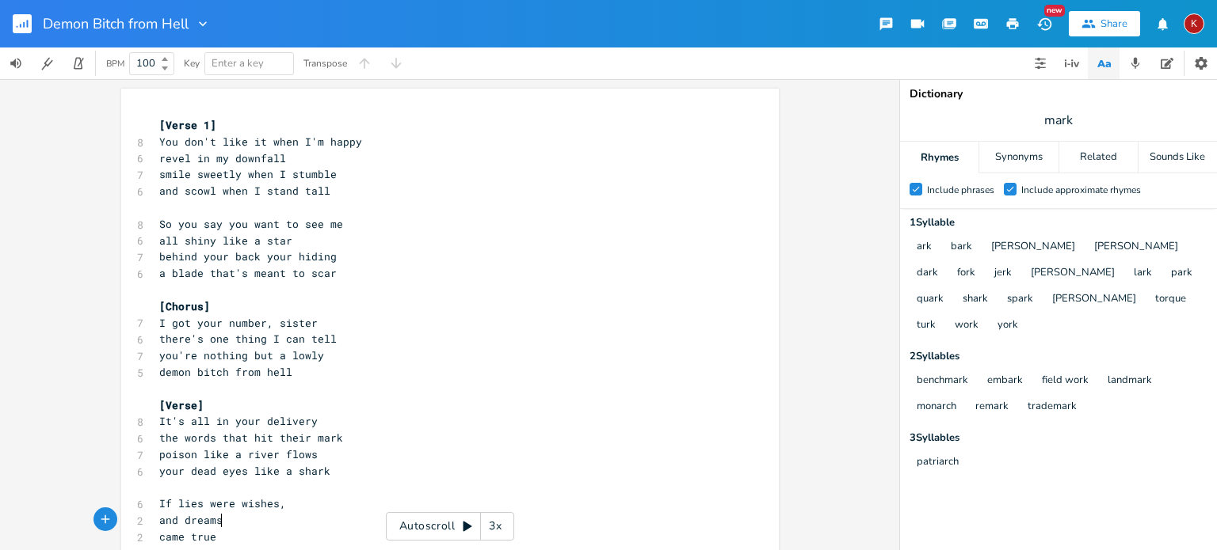
scroll to position [0, 2]
click at [298, 519] on pre "and dreams came true" at bounding box center [442, 520] width 572 height 17
type textarea "so vicous"
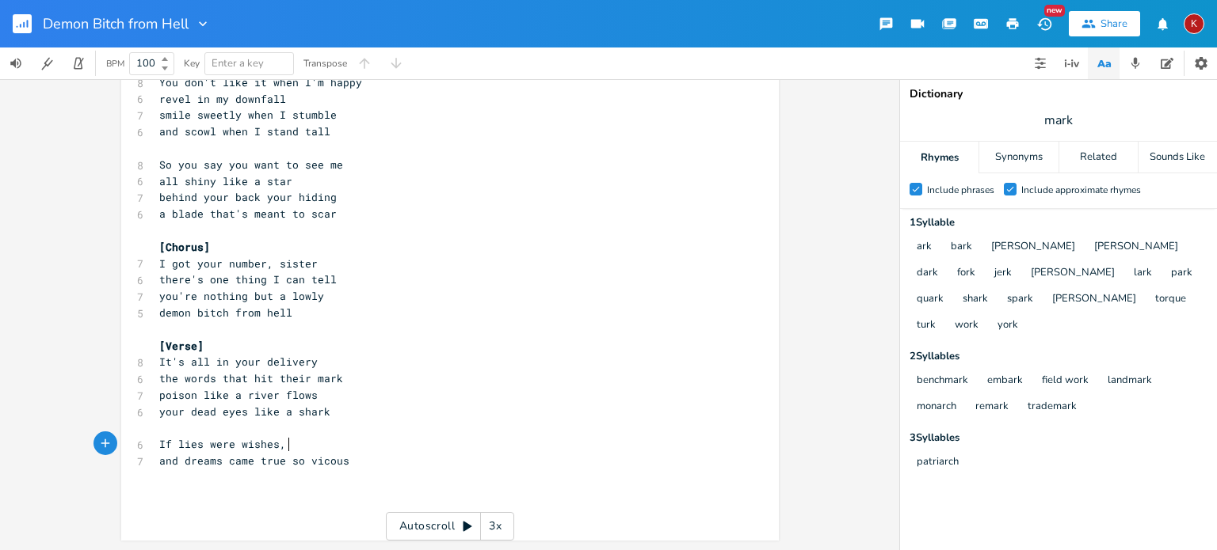
click at [297, 447] on pre "If lies were wishes," at bounding box center [442, 444] width 572 height 17
type textarea "oh wishes"
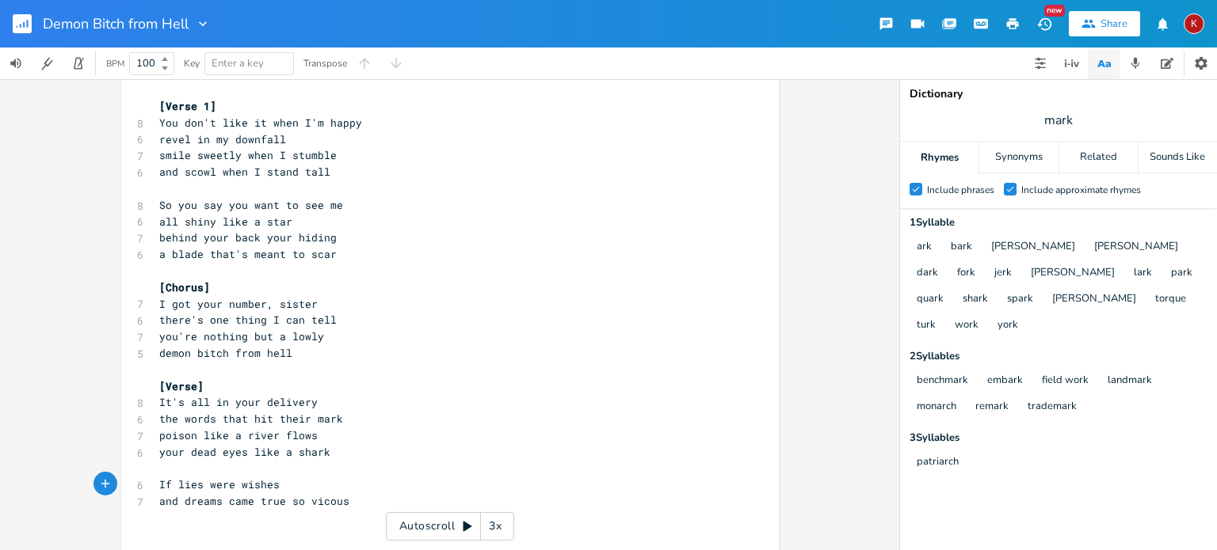
scroll to position [20, 0]
click at [173, 489] on span "If lies were wishes" at bounding box center [219, 484] width 120 height 14
type textarea "your"
click at [156, 486] on pre "If your lies were wishes" at bounding box center [442, 484] width 572 height 17
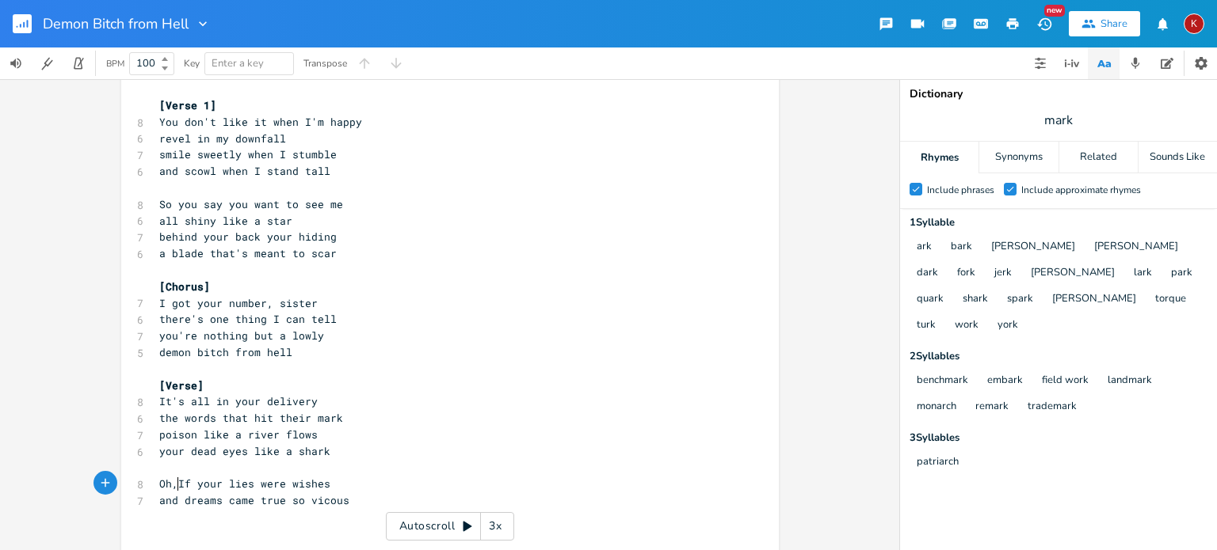
type textarea "Oh, i"
click at [345, 504] on pre "and dreams came true so vicous" at bounding box center [442, 501] width 572 height 17
click at [178, 504] on span "and dreams came true" at bounding box center [222, 500] width 127 height 14
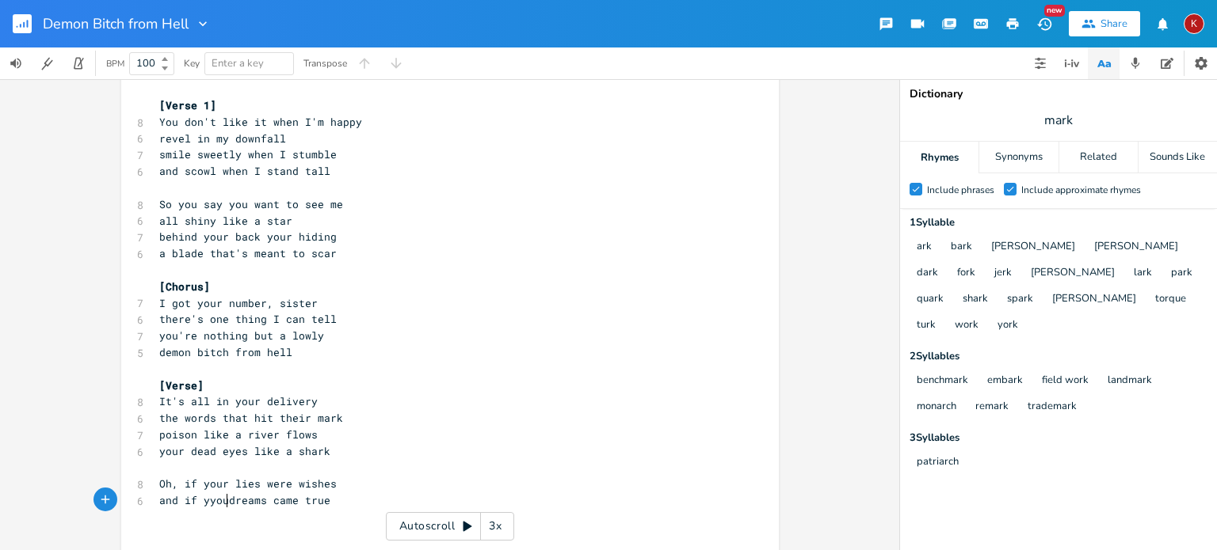
type textarea "if yyour"
click at [203, 503] on span "and if [PERSON_NAME] dreams came true" at bounding box center [276, 500] width 234 height 14
click at [337, 505] on pre "and if your dreams came true" at bounding box center [442, 501] width 572 height 17
type textarea "I'd be at tyour feet"
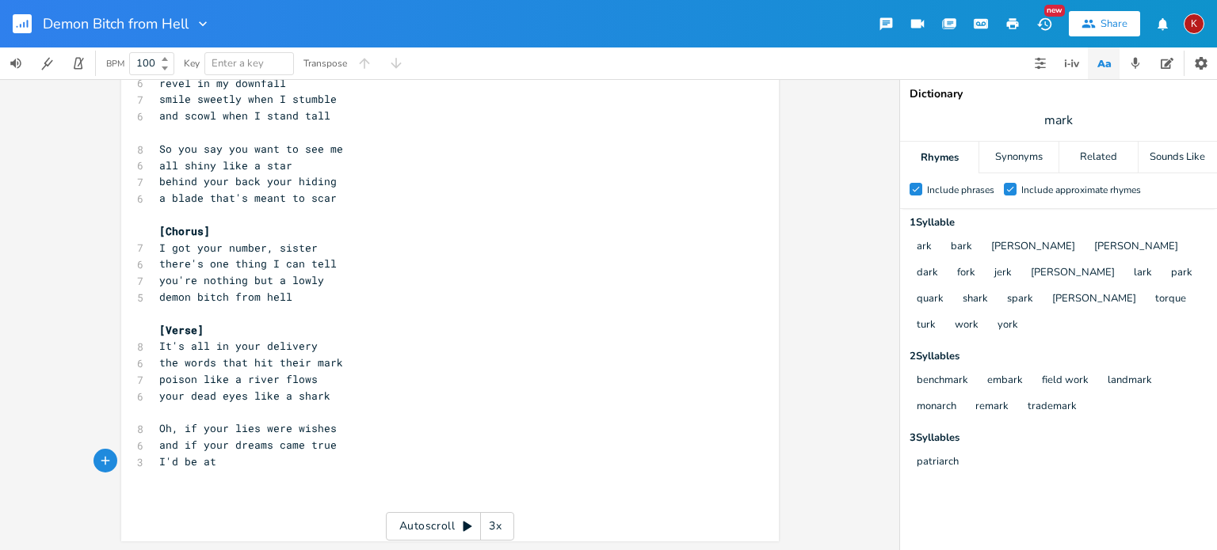
scroll to position [76, 0]
click at [184, 444] on span "and if your dreams came true" at bounding box center [247, 444] width 177 height 14
type textarea "darkened"
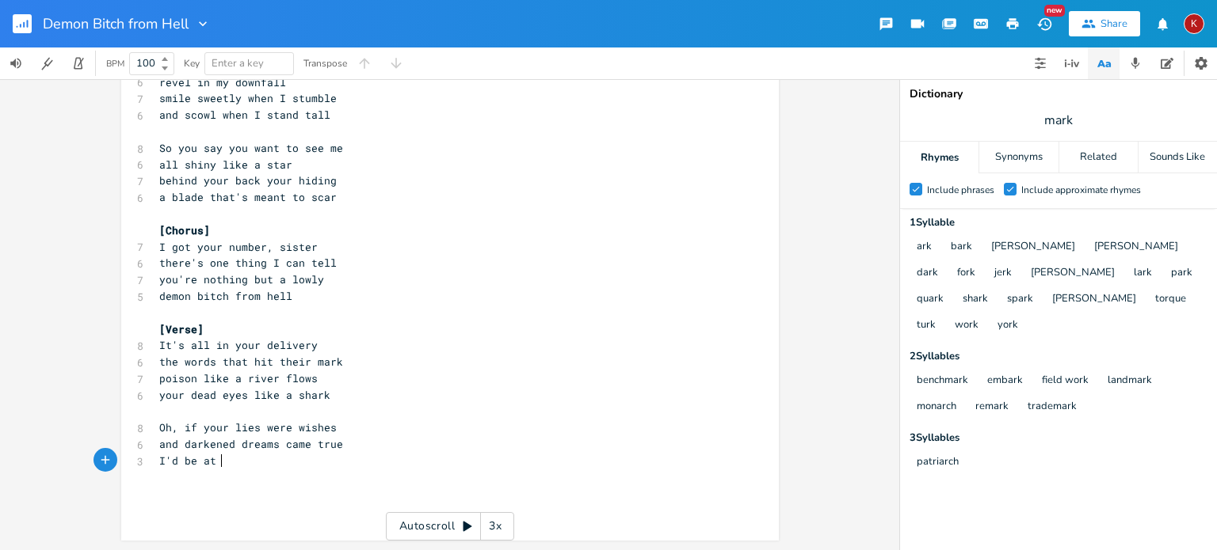
click at [215, 459] on span "I'd be at" at bounding box center [187, 461] width 57 height 14
type textarea "I would"
type textarea "'d be shattered in your wake"
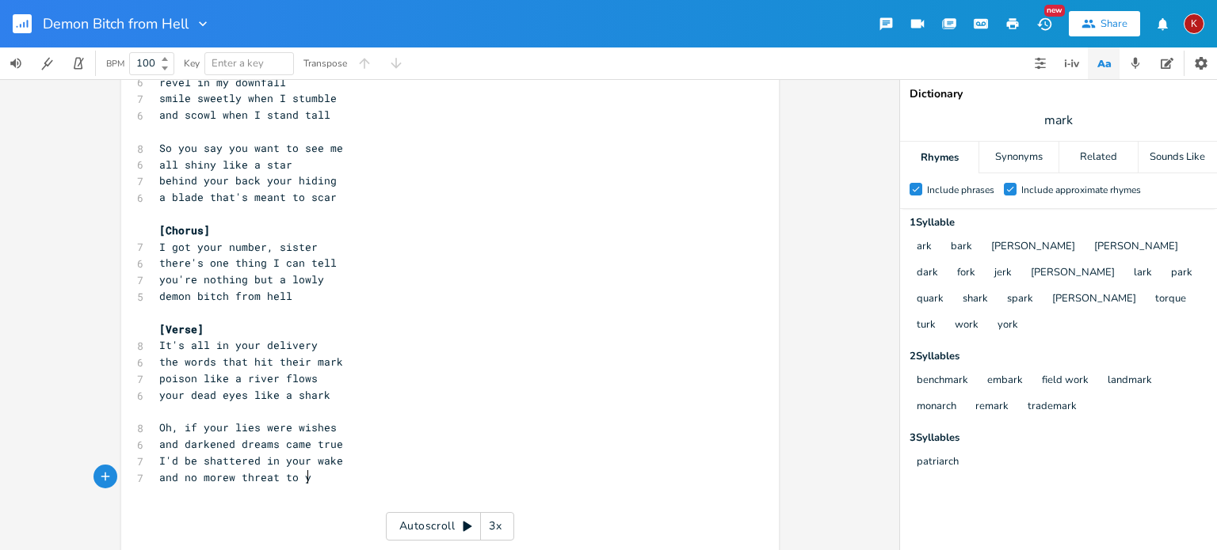
type textarea "and no morew threat to you"
click at [206, 477] on span "and no morew threat to you" at bounding box center [241, 477] width 165 height 14
type textarea "ore"
click at [208, 478] on span "and no more threat to you" at bounding box center [238, 477] width 158 height 14
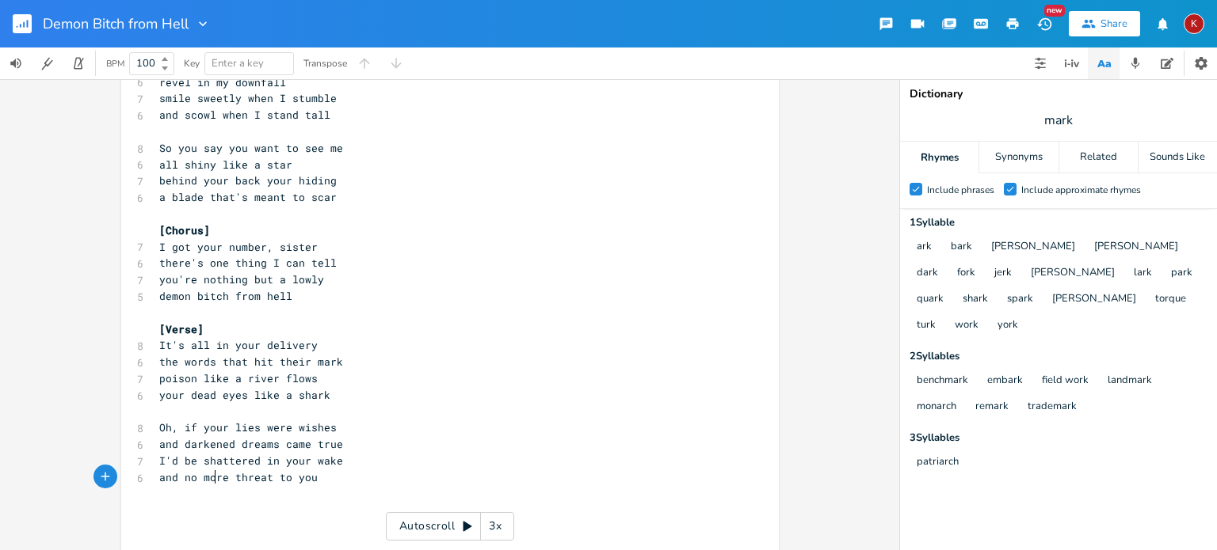
click at [208, 478] on span "and no more threat to you" at bounding box center [238, 477] width 158 height 14
type textarea "further"
click at [177, 478] on span "and no further threat to you" at bounding box center [247, 477] width 177 height 14
